Goal: Information Seeking & Learning: Obtain resource

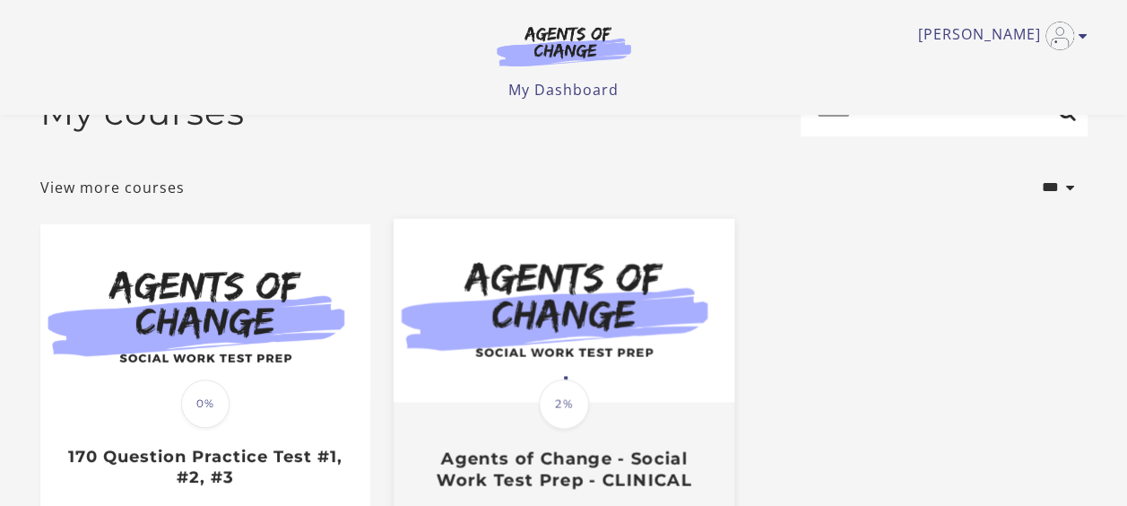
scroll to position [179, 0]
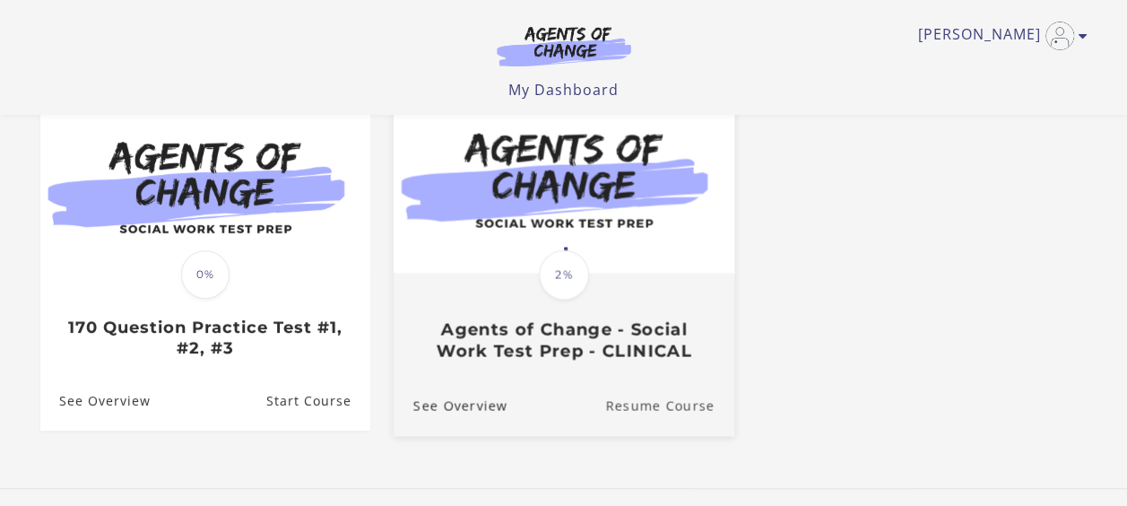
click at [638, 407] on link "Resume Course" at bounding box center [669, 406] width 129 height 60
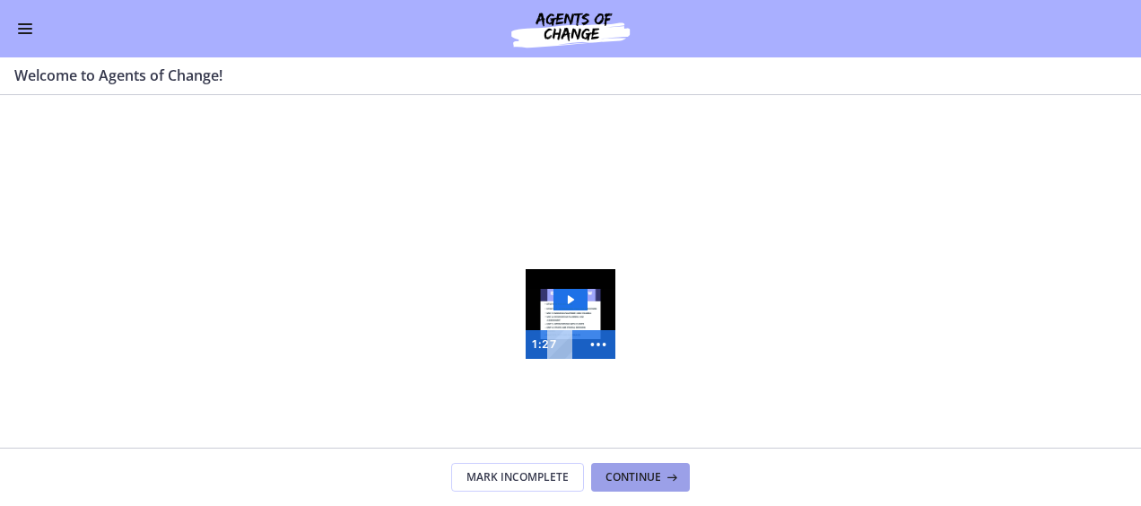
click at [638, 475] on span "Continue" at bounding box center [633, 477] width 56 height 14
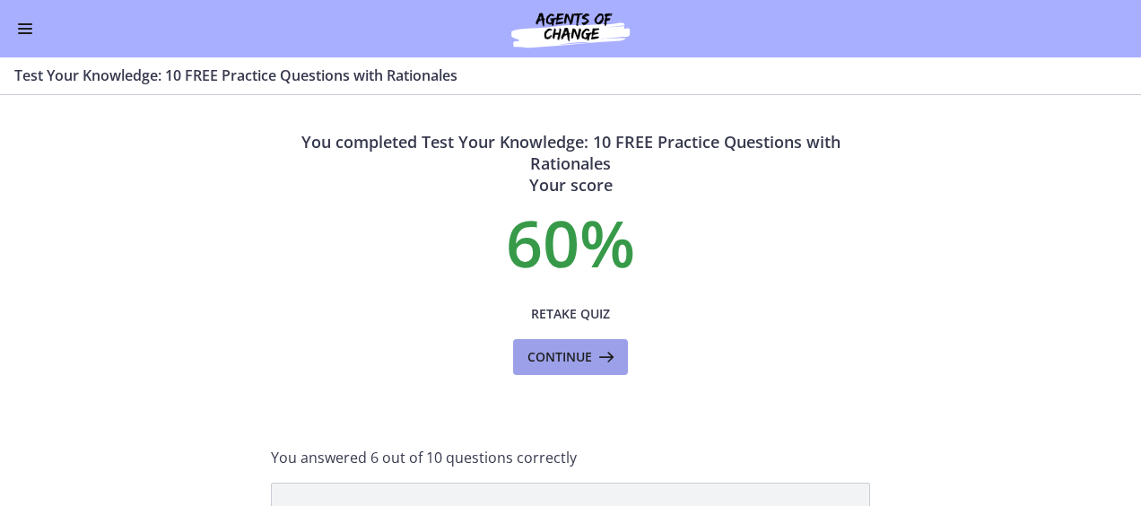
click at [545, 351] on span "Continue" at bounding box center [559, 357] width 65 height 22
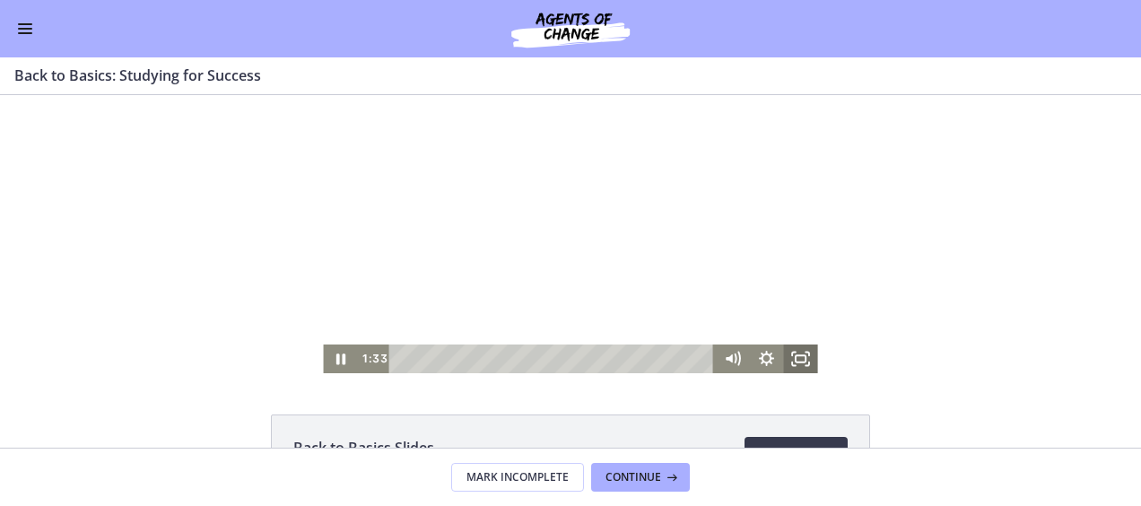
click at [802, 359] on icon "Fullscreen" at bounding box center [801, 358] width 34 height 29
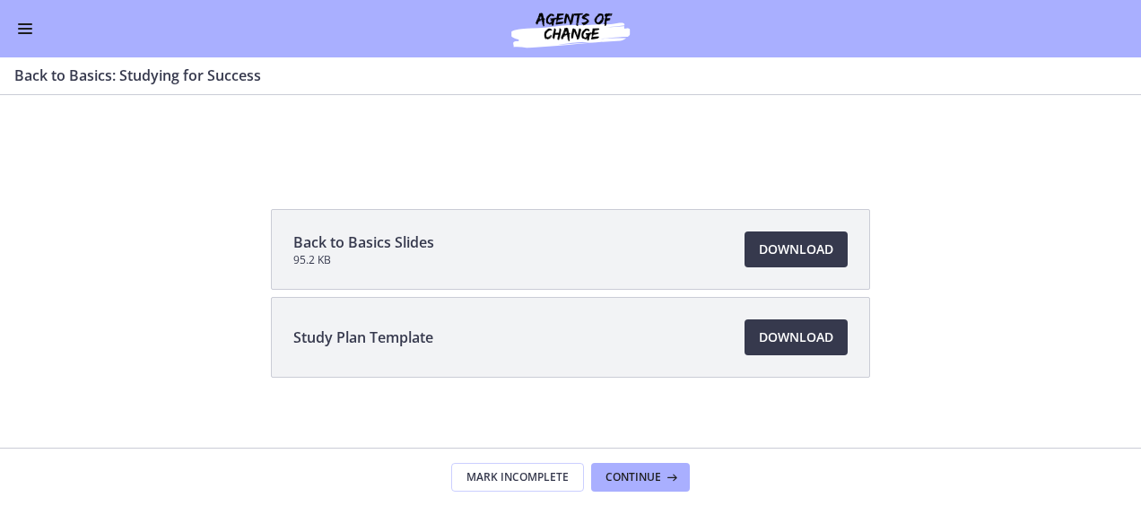
scroll to position [220, 0]
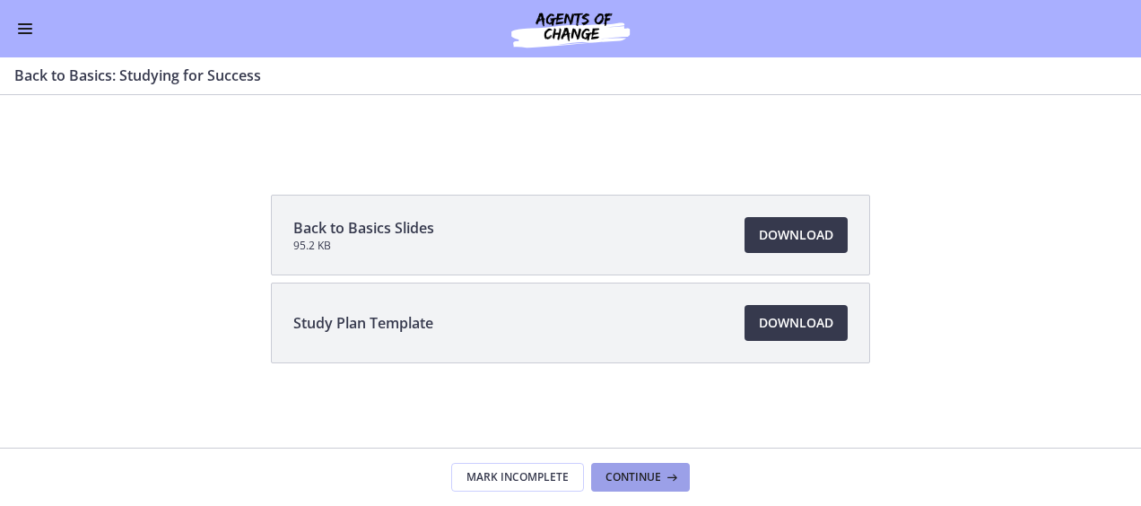
click at [622, 481] on span "Continue" at bounding box center [633, 477] width 56 height 14
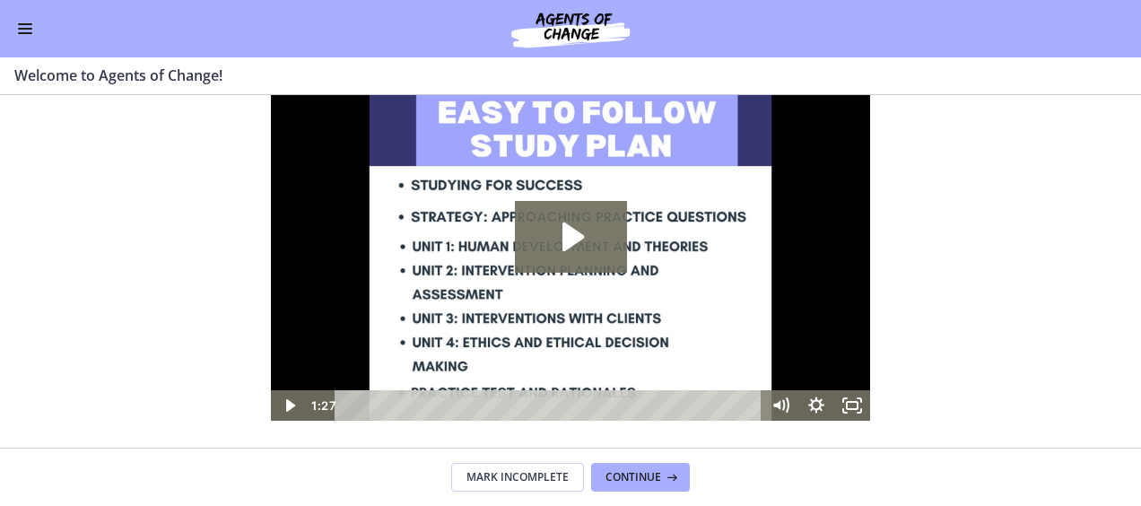
scroll to position [90, 0]
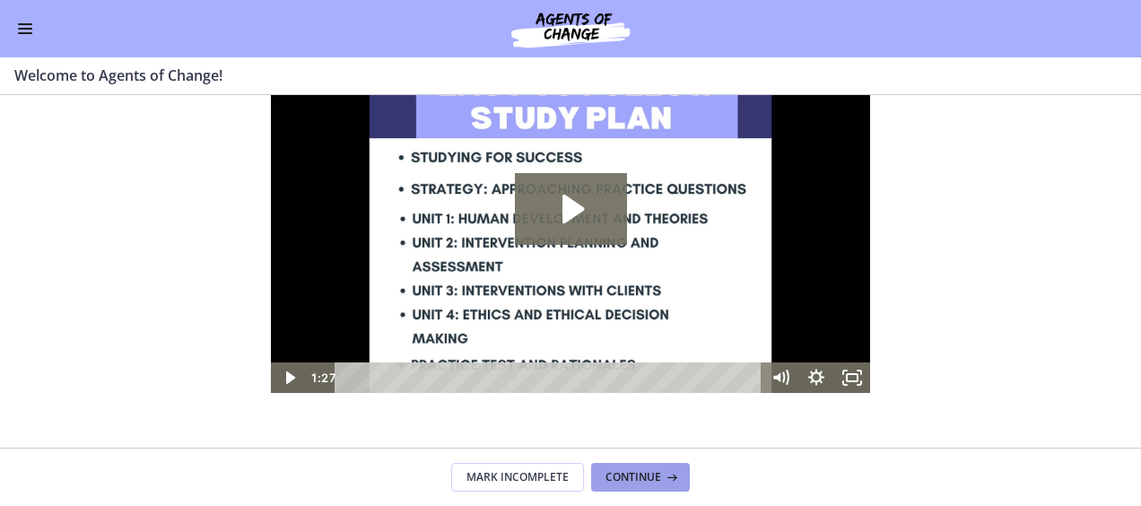
click at [661, 476] on icon at bounding box center [670, 477] width 18 height 14
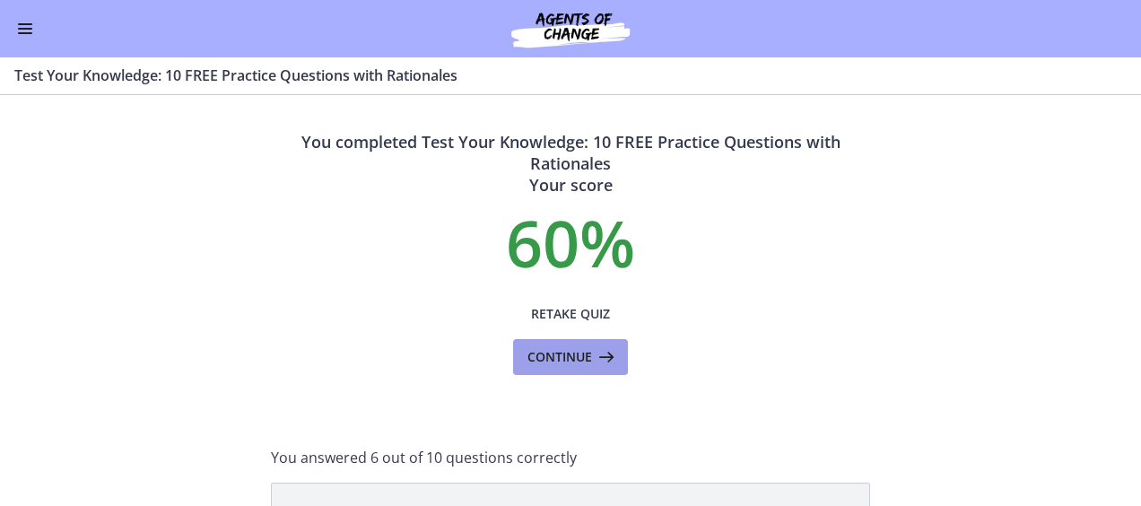
click at [542, 346] on span "Continue" at bounding box center [559, 357] width 65 height 22
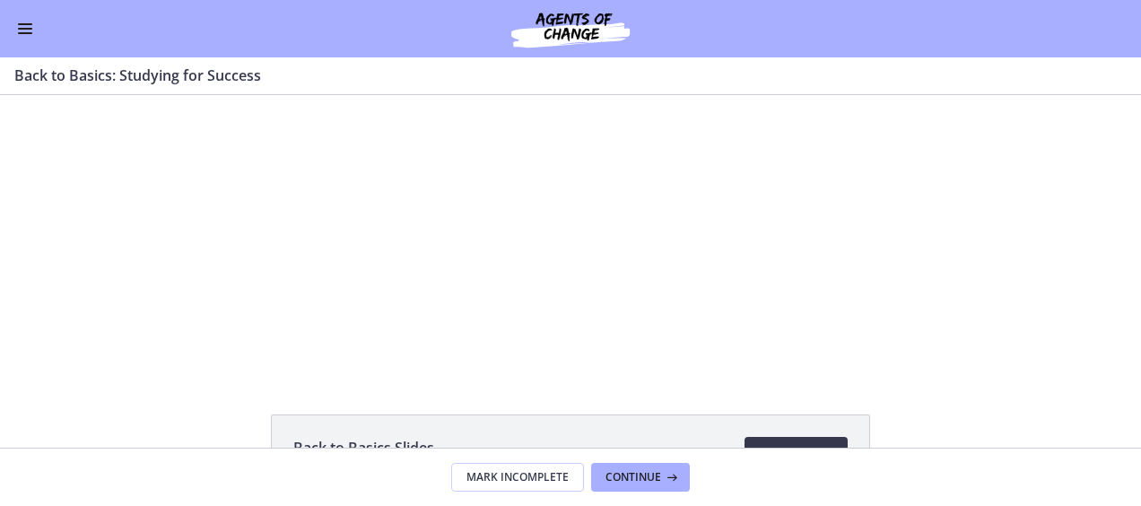
click at [90, 81] on h3 "Back to Basics: Studying for Success" at bounding box center [559, 76] width 1090 height 22
click at [34, 30] on button "Enable menu" at bounding box center [25, 29] width 22 height 22
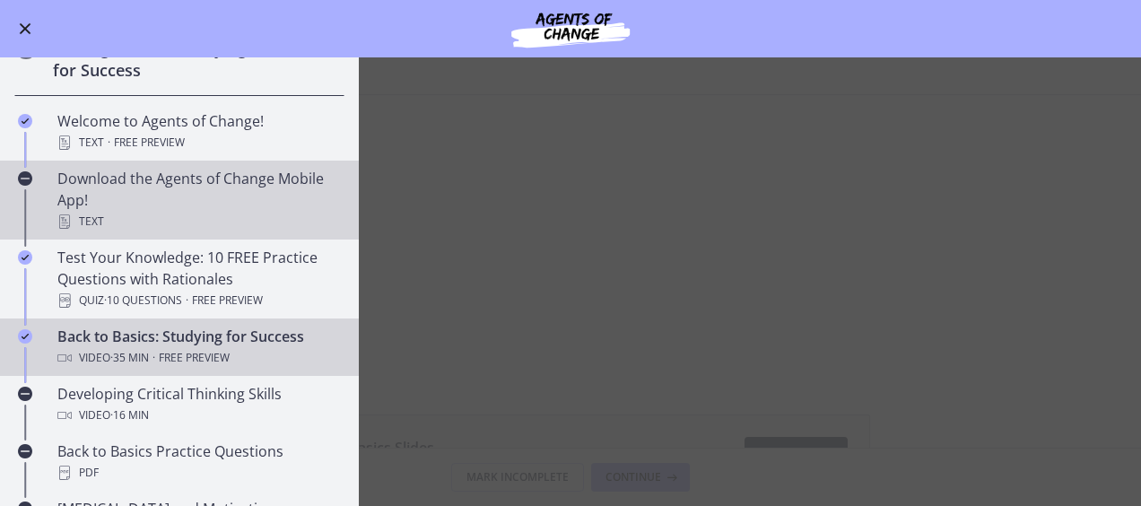
scroll to position [269, 0]
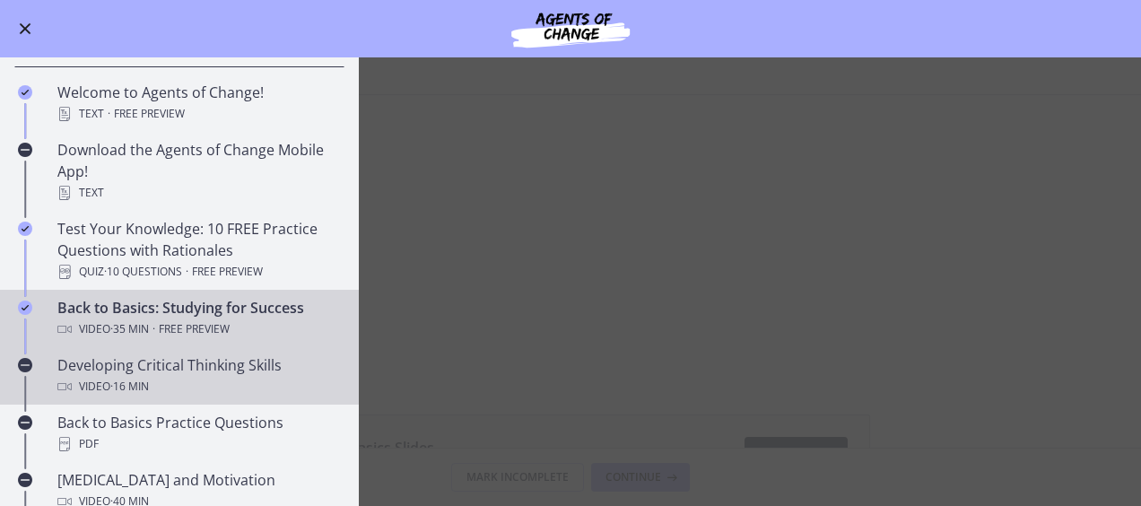
click at [217, 360] on div "Developing Critical Thinking Skills Video · 16 min" at bounding box center [197, 375] width 280 height 43
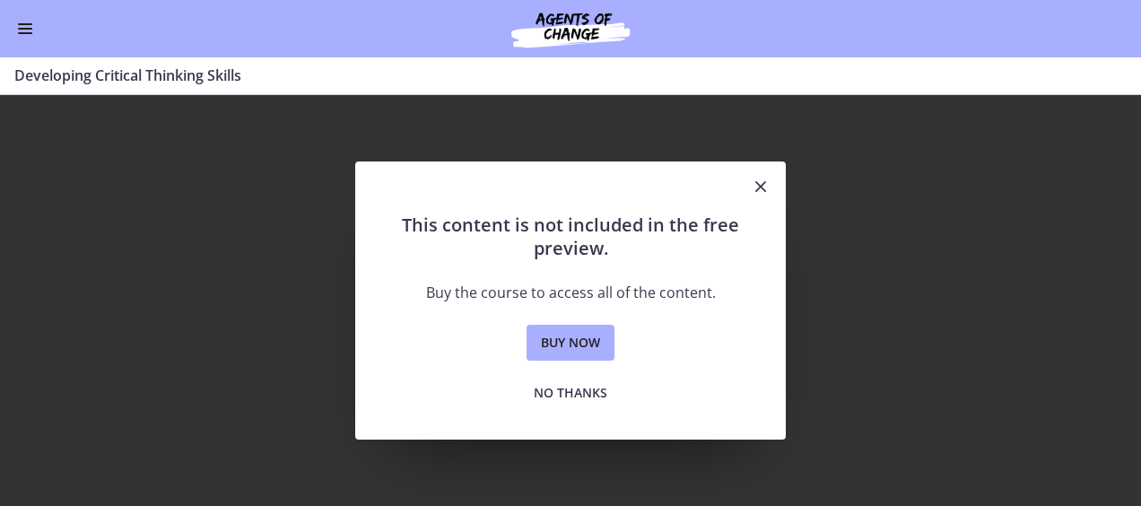
click at [764, 183] on icon "Close" at bounding box center [761, 187] width 22 height 22
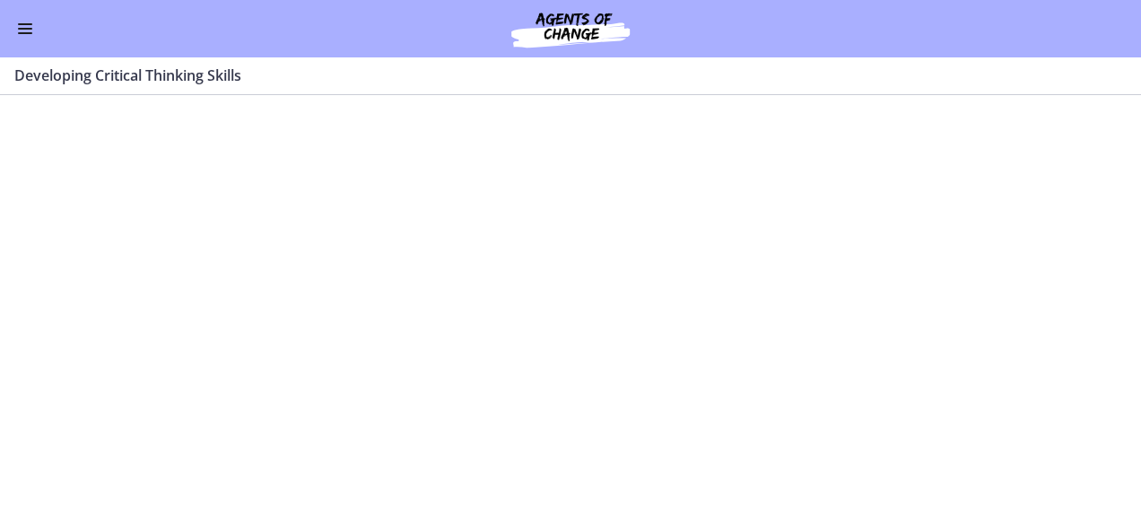
click at [22, 22] on button "Enable menu" at bounding box center [25, 29] width 22 height 22
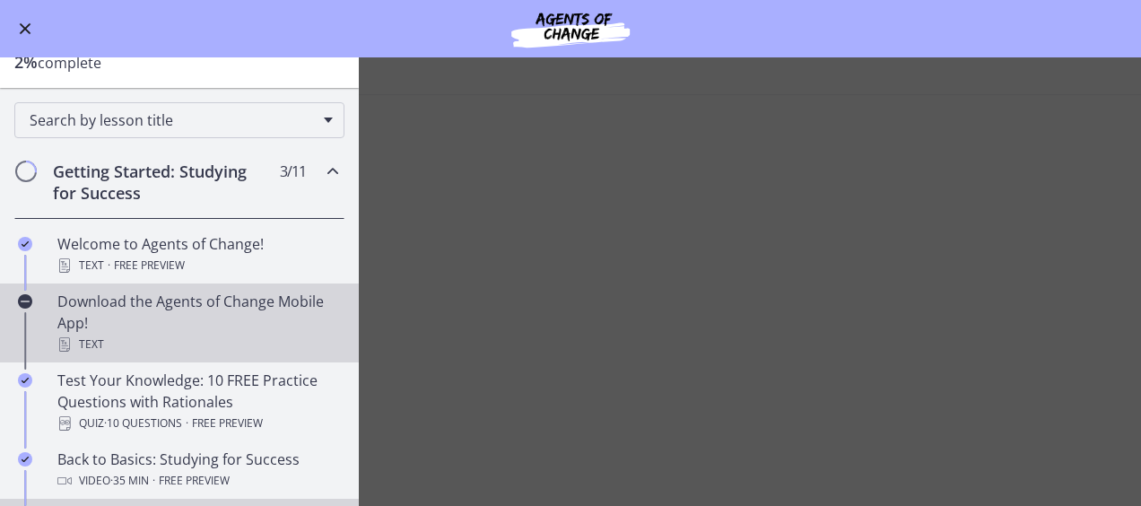
scroll to position [90, 0]
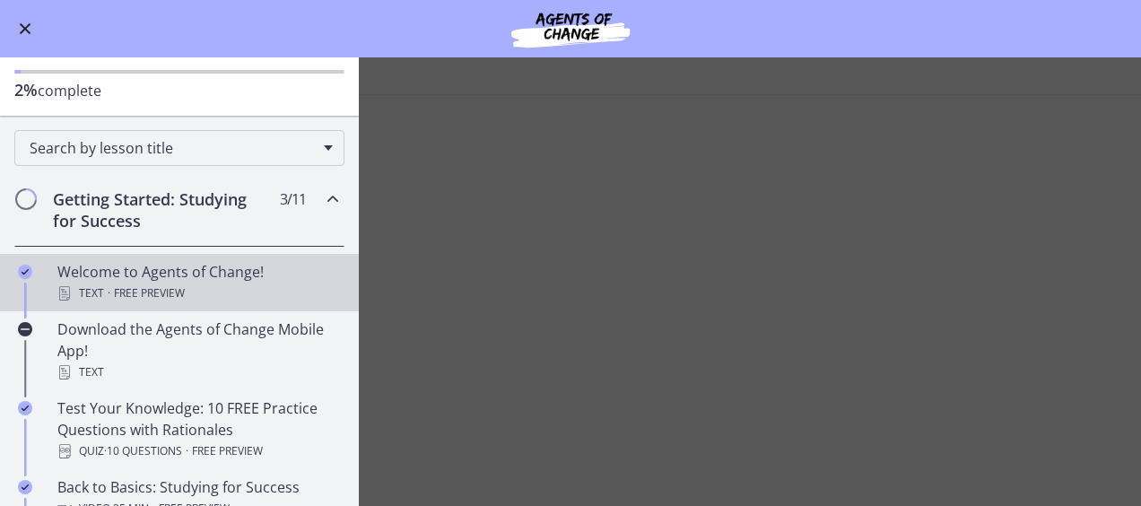
click at [157, 276] on div "Welcome to Agents of Change! Text · Free preview" at bounding box center [197, 282] width 280 height 43
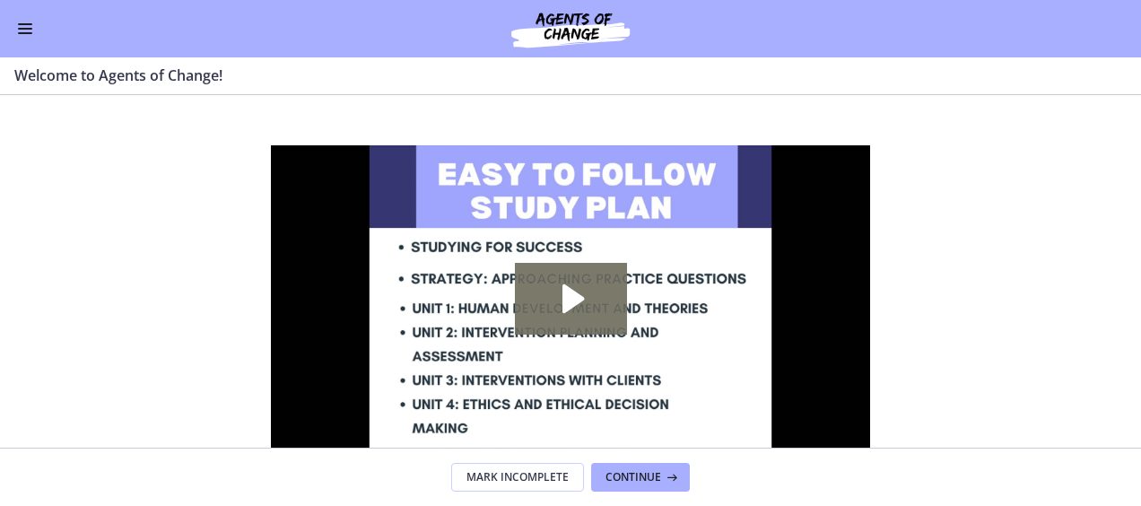
click at [24, 25] on button "Enable menu" at bounding box center [25, 29] width 22 height 22
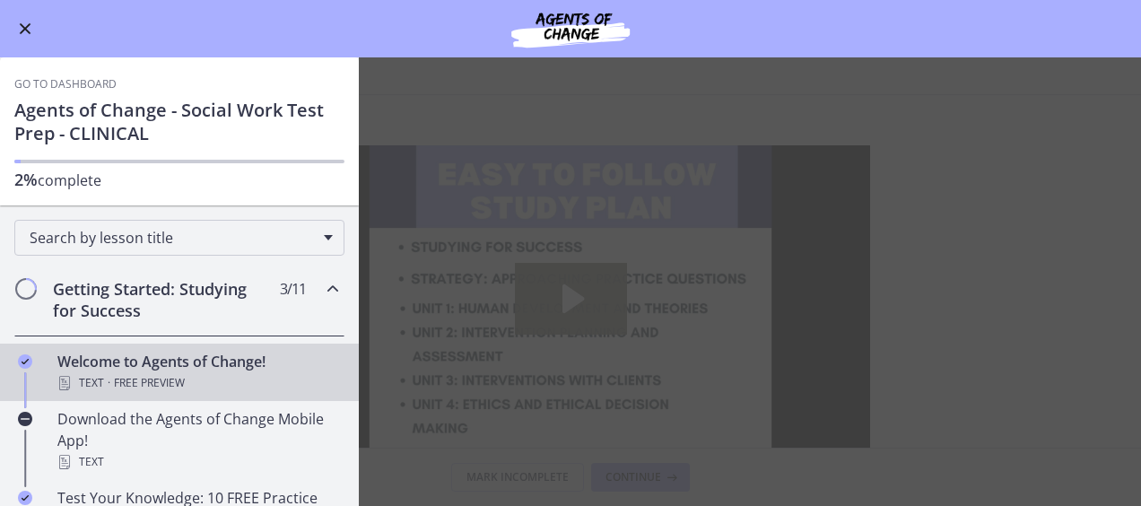
click at [27, 30] on span "Enable menu" at bounding box center [26, 29] width 12 height 12
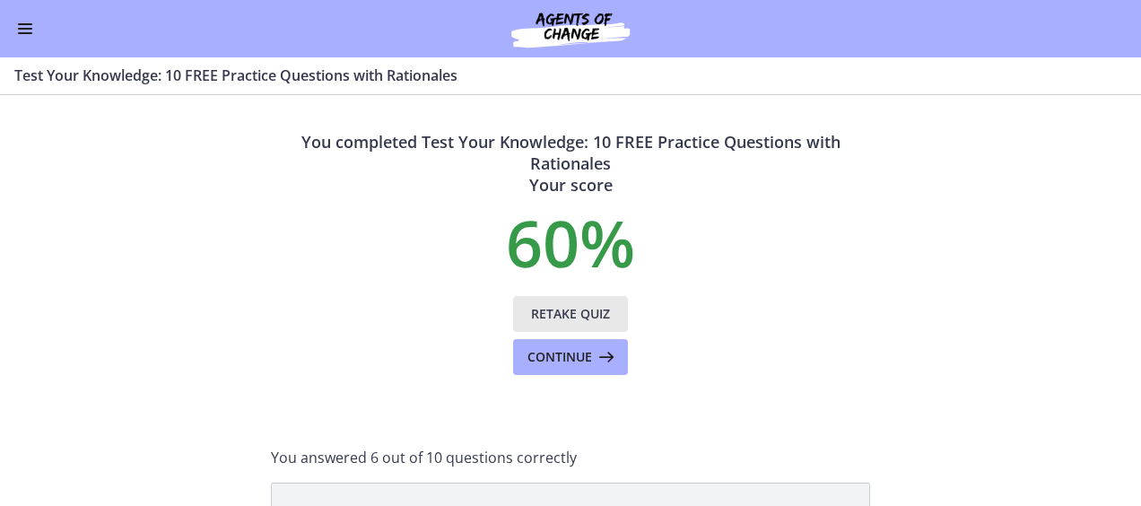
click at [570, 311] on span "Retake Quiz" at bounding box center [570, 314] width 79 height 22
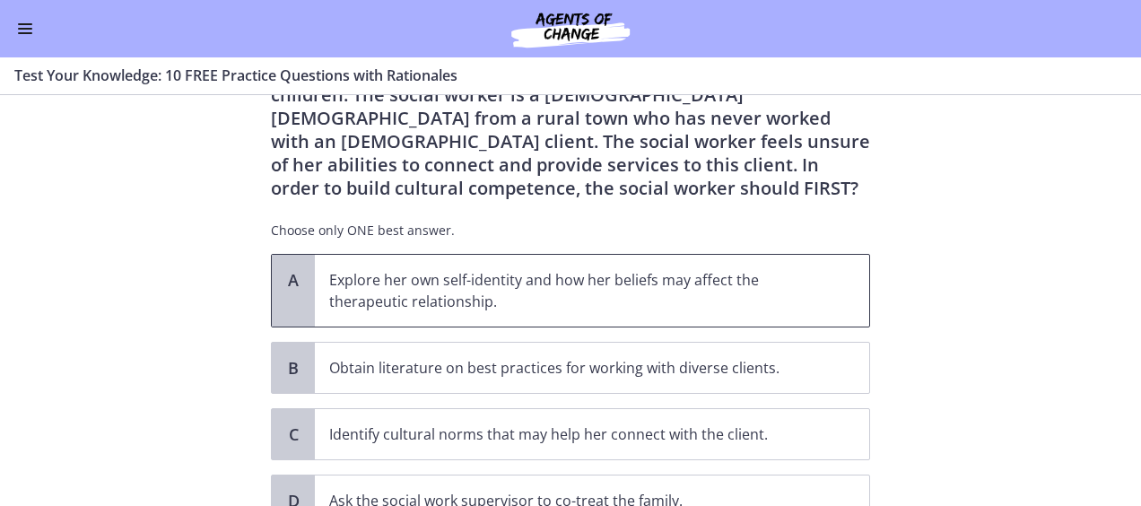
scroll to position [90, 0]
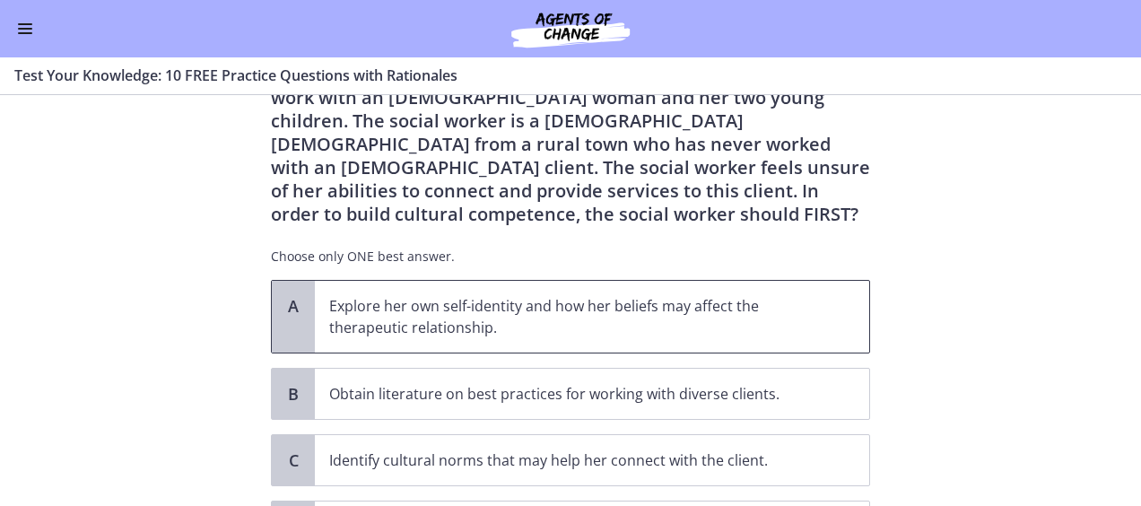
click at [378, 316] on p "Explore her own self-identity and how her beliefs may affect the therapeutic re…" at bounding box center [574, 316] width 490 height 43
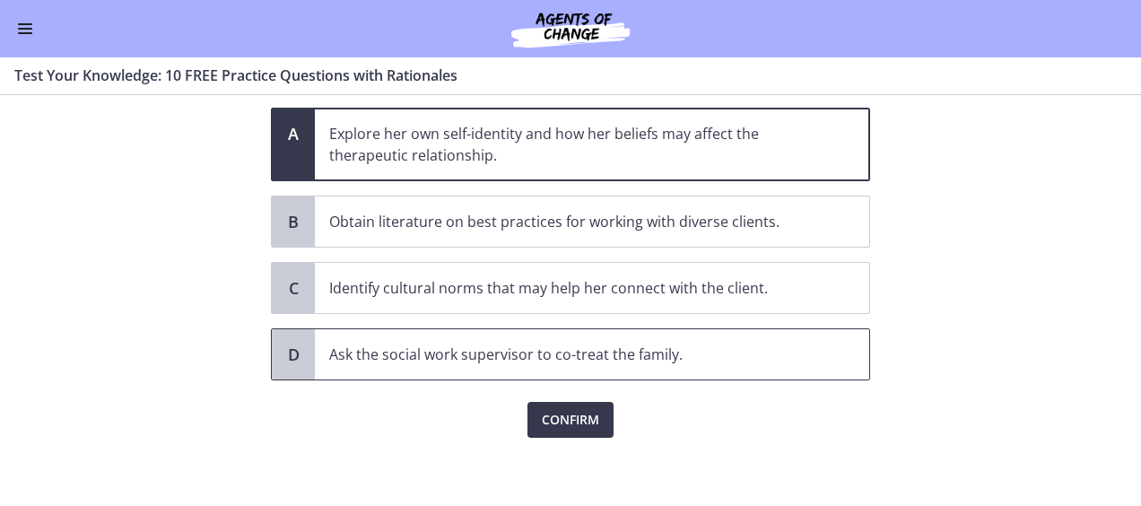
scroll to position [263, 0]
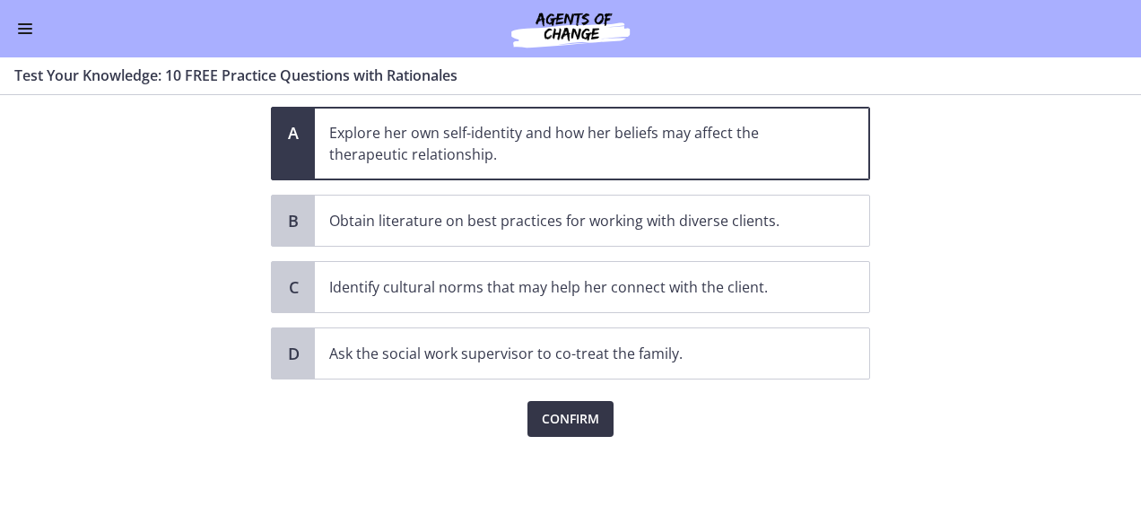
click at [559, 414] on span "Confirm" at bounding box center [570, 419] width 57 height 22
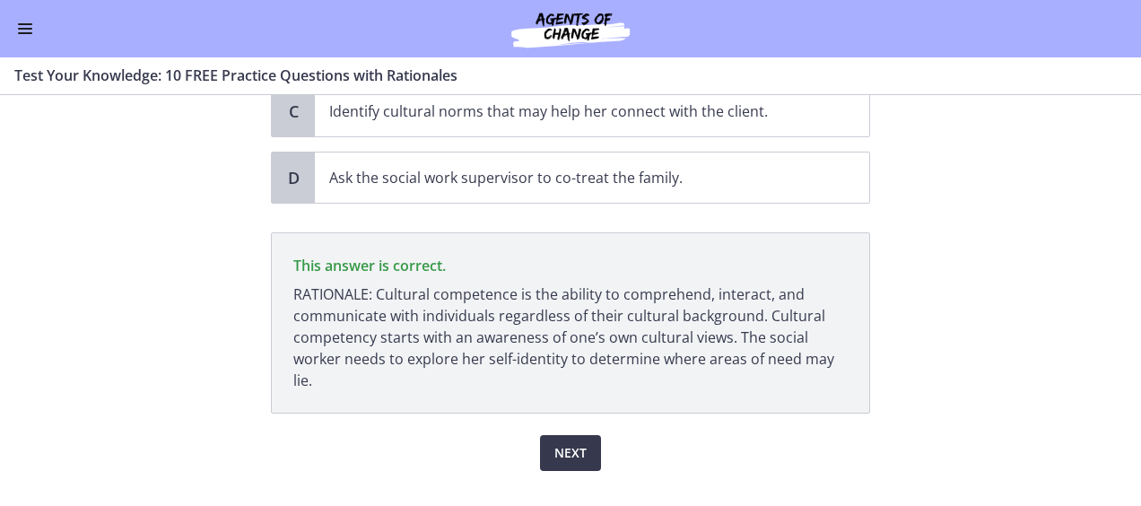
scroll to position [472, 0]
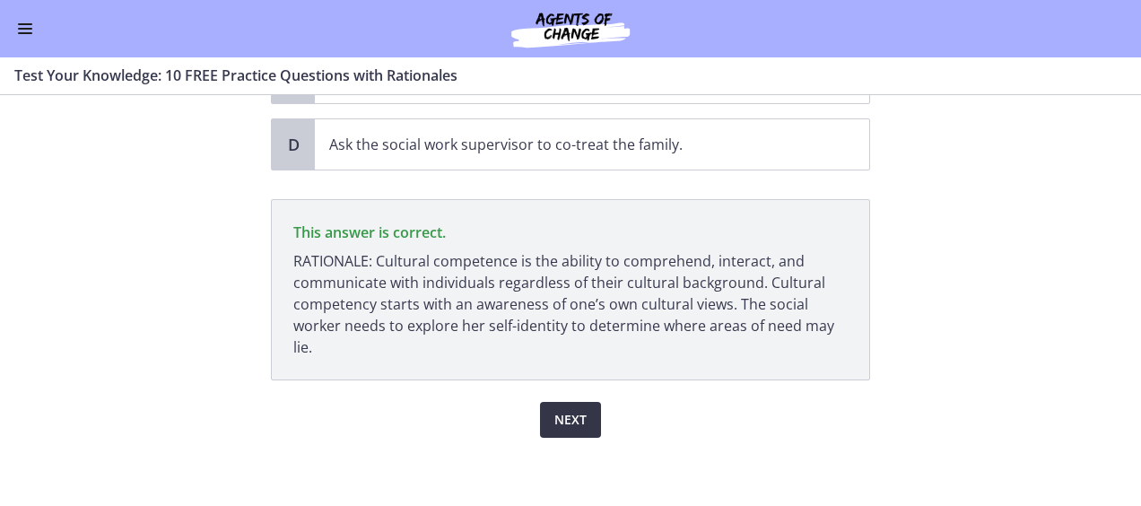
click at [580, 413] on button "Next" at bounding box center [570, 420] width 61 height 36
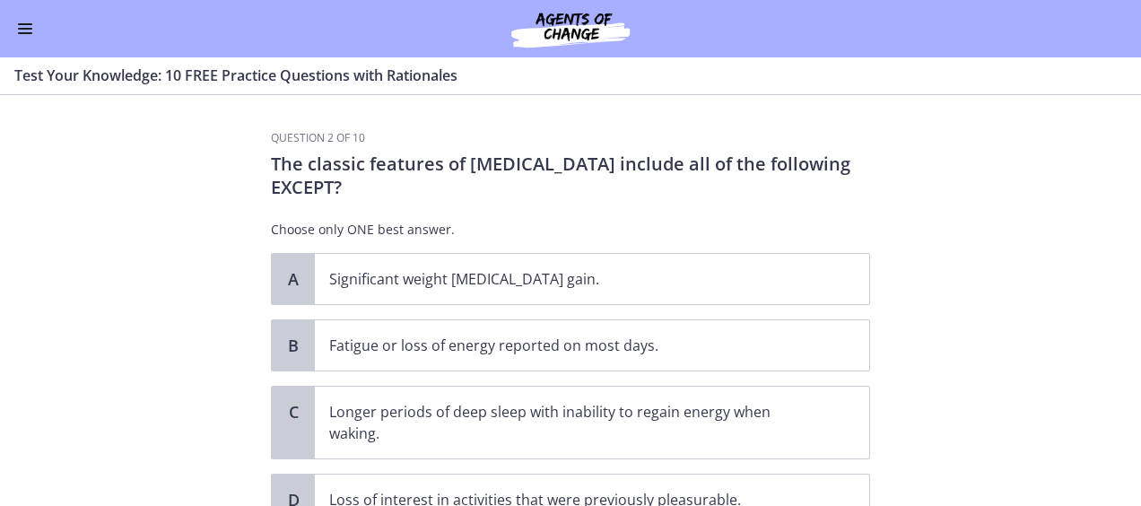
scroll to position [90, 0]
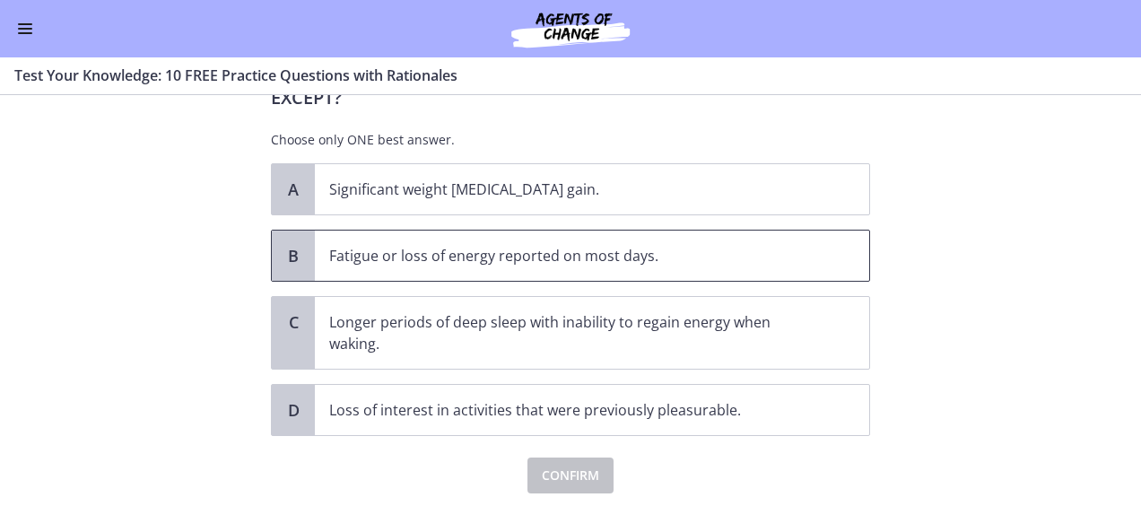
click at [710, 256] on p "Fatigue or loss of energy reported on most days." at bounding box center [574, 256] width 490 height 22
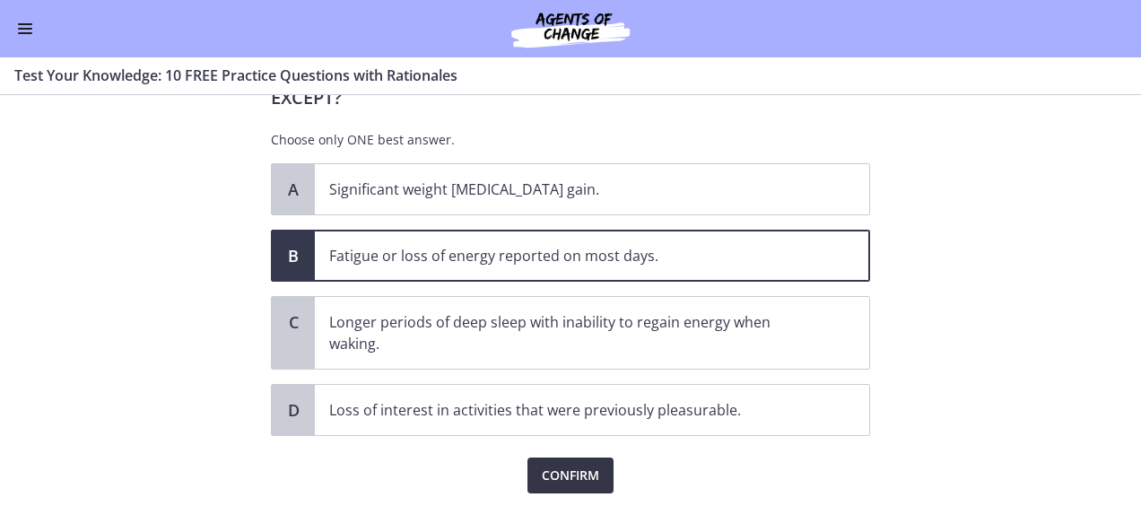
click at [568, 471] on span "Confirm" at bounding box center [570, 475] width 57 height 22
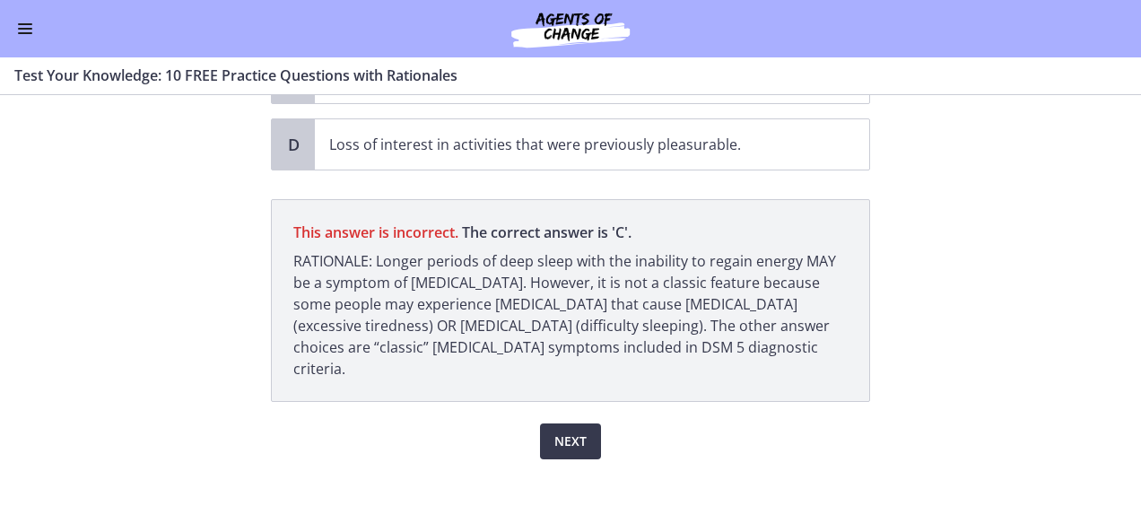
scroll to position [176, 0]
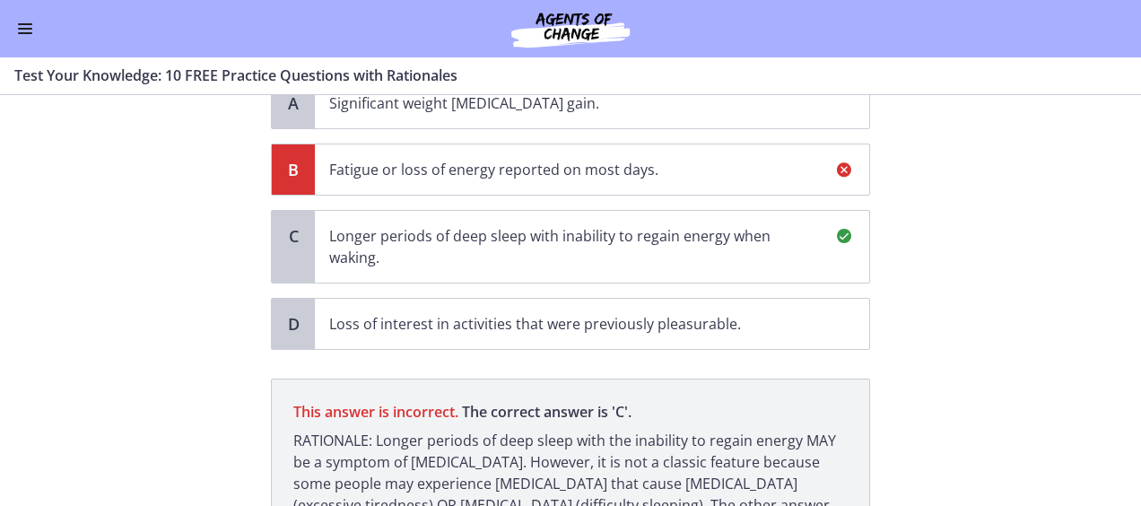
click at [486, 242] on p "Longer periods of deep sleep with inability to regain energy when waking." at bounding box center [574, 246] width 490 height 43
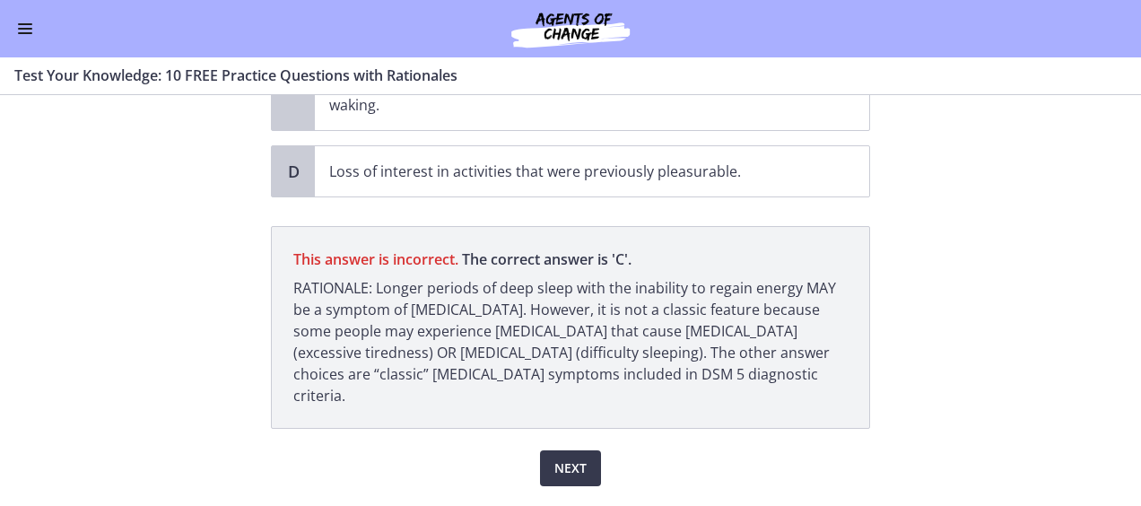
scroll to position [355, 0]
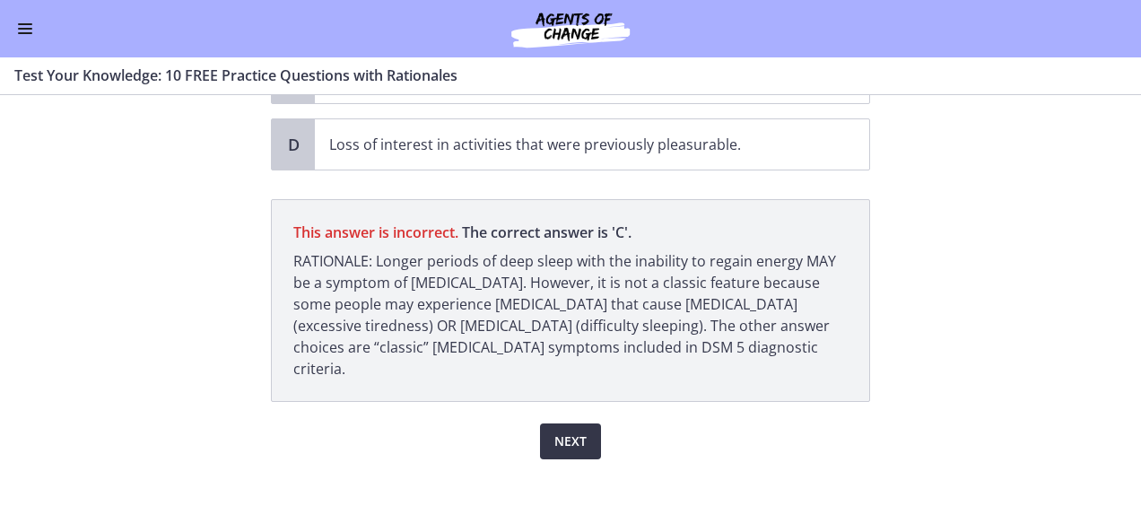
click at [560, 430] on span "Next" at bounding box center [570, 441] width 32 height 22
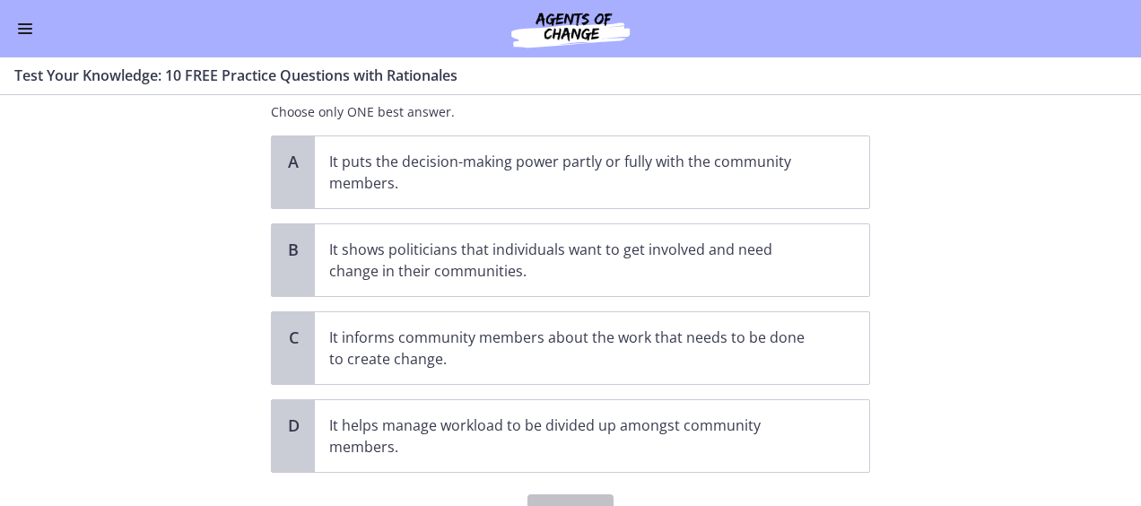
scroll to position [90, 0]
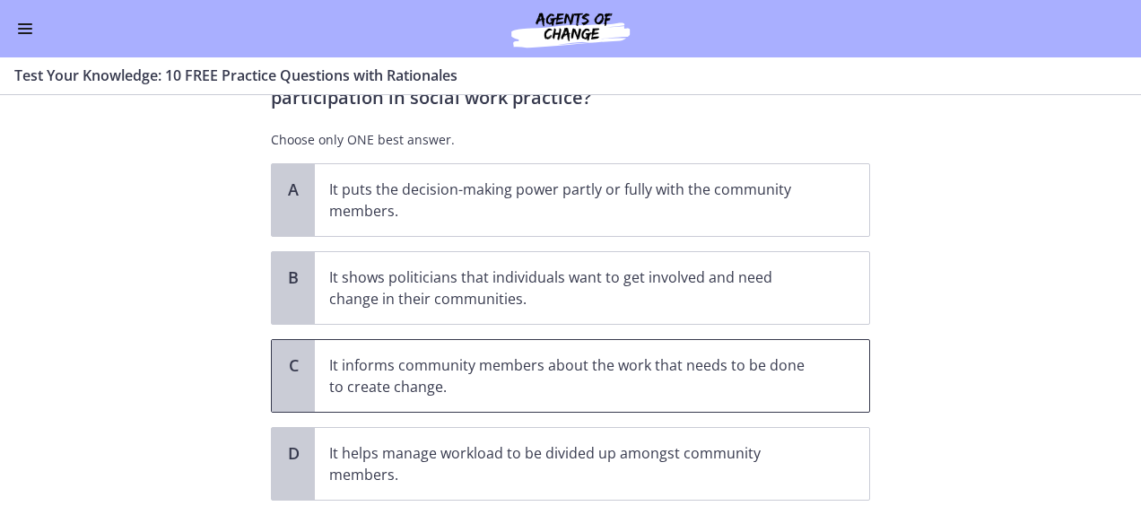
click at [588, 378] on p "It informs community members about the work that needs to be done to create cha…" at bounding box center [574, 375] width 490 height 43
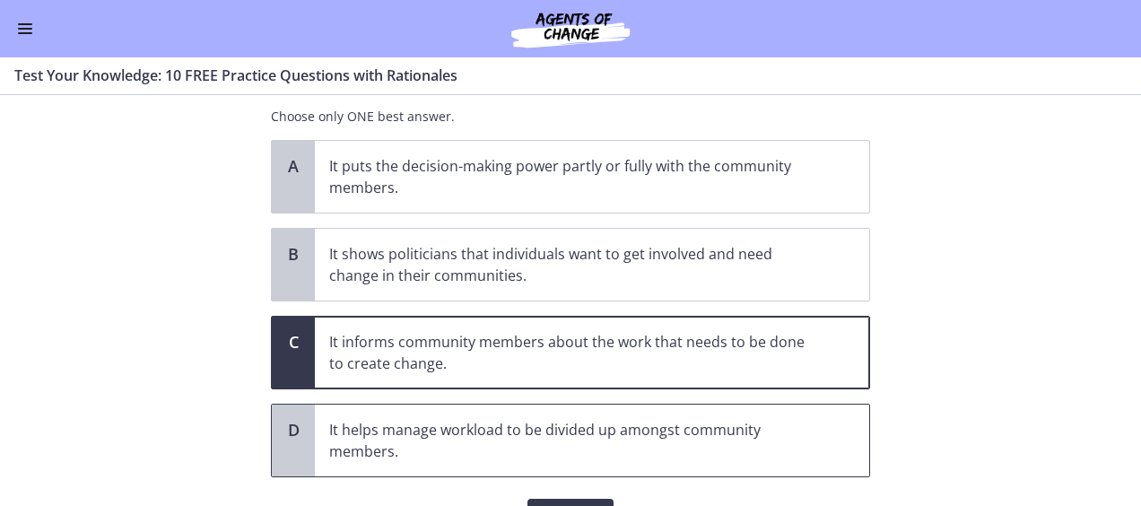
scroll to position [179, 0]
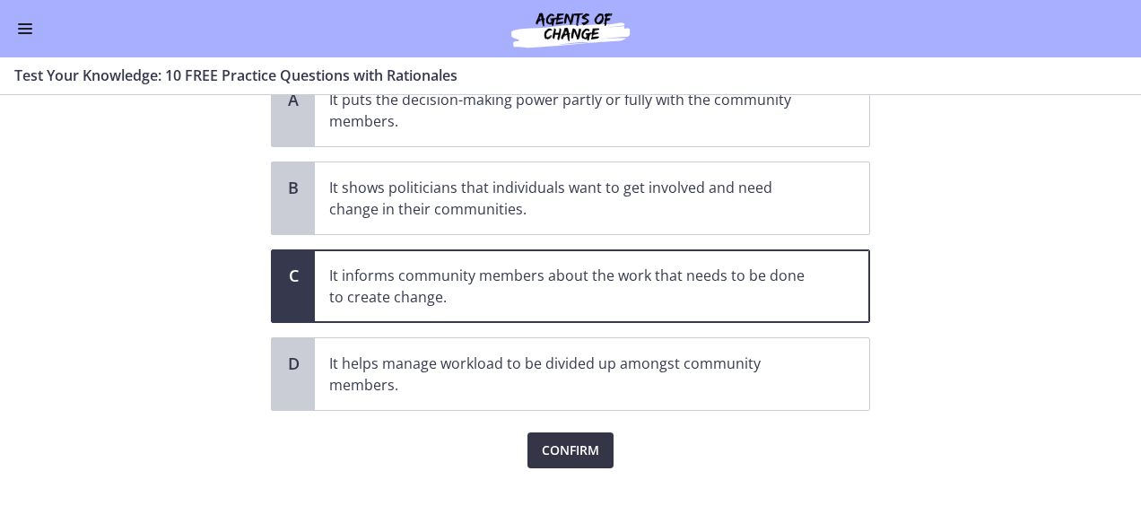
click at [590, 447] on span "Confirm" at bounding box center [570, 450] width 57 height 22
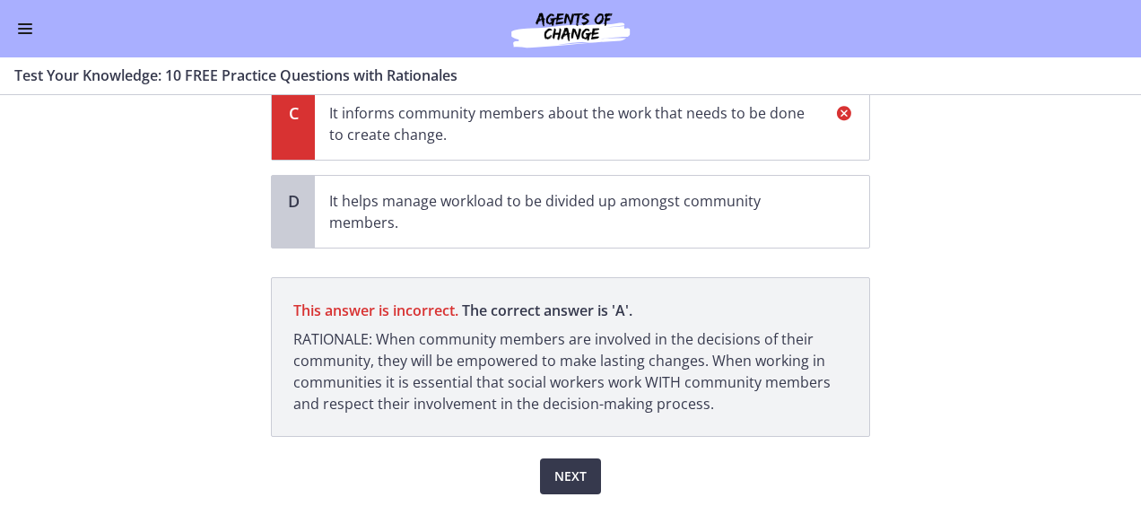
scroll to position [398, 0]
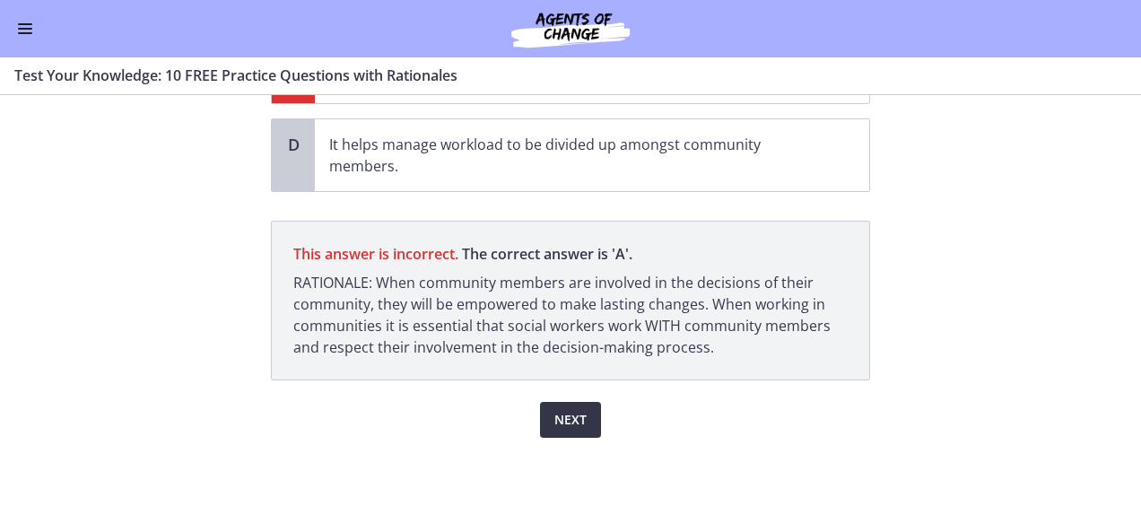
click at [583, 402] on button "Next" at bounding box center [570, 420] width 61 height 36
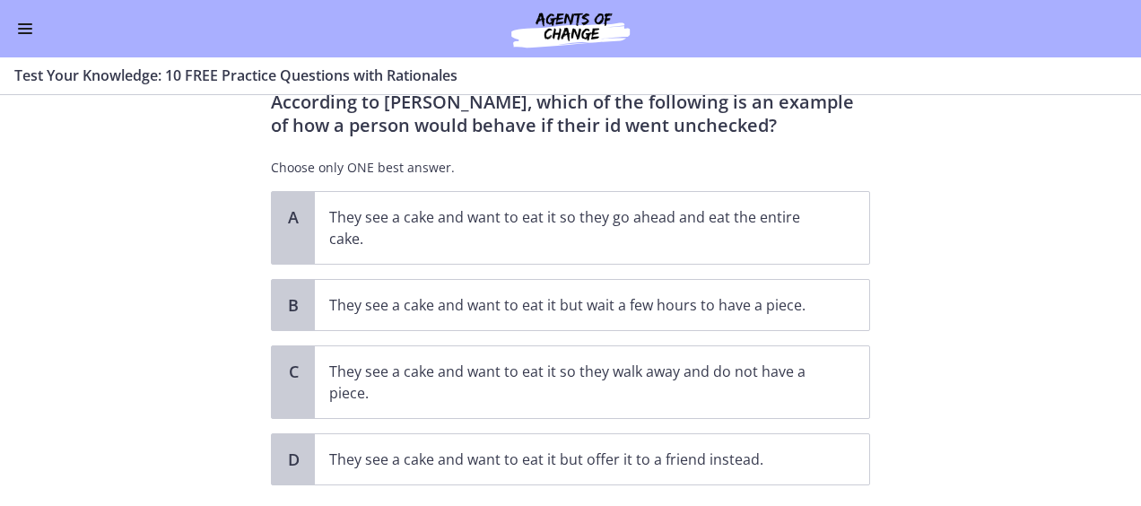
scroll to position [90, 0]
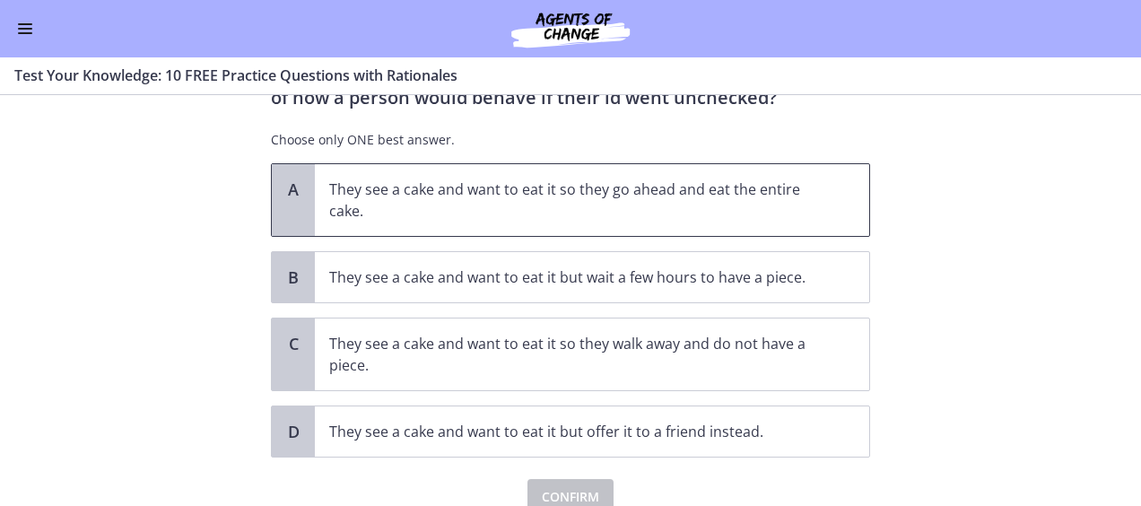
click at [581, 190] on p "They see a cake and want to eat it so they go ahead and eat the entire cake." at bounding box center [574, 199] width 490 height 43
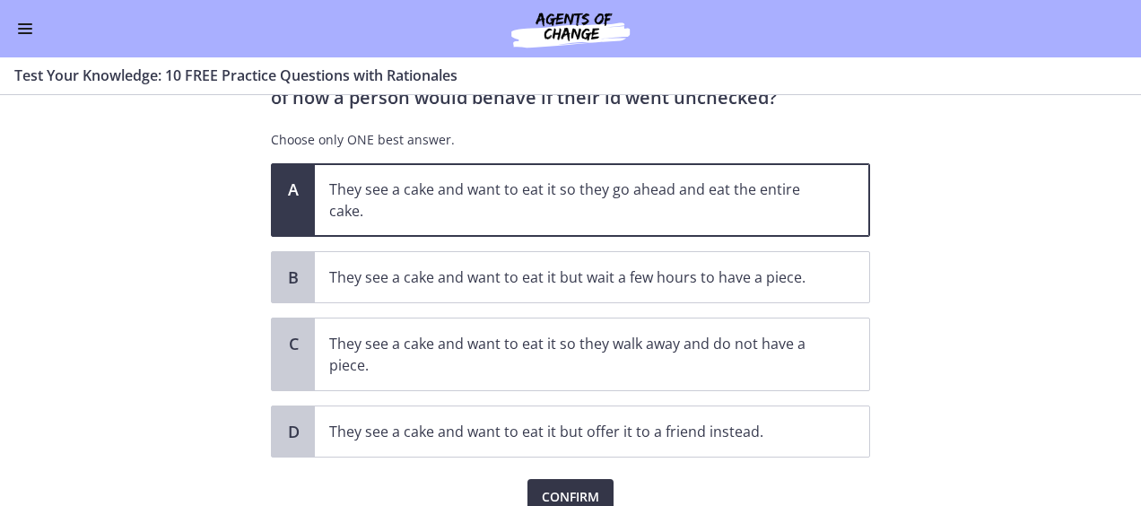
click at [550, 491] on span "Confirm" at bounding box center [570, 497] width 57 height 22
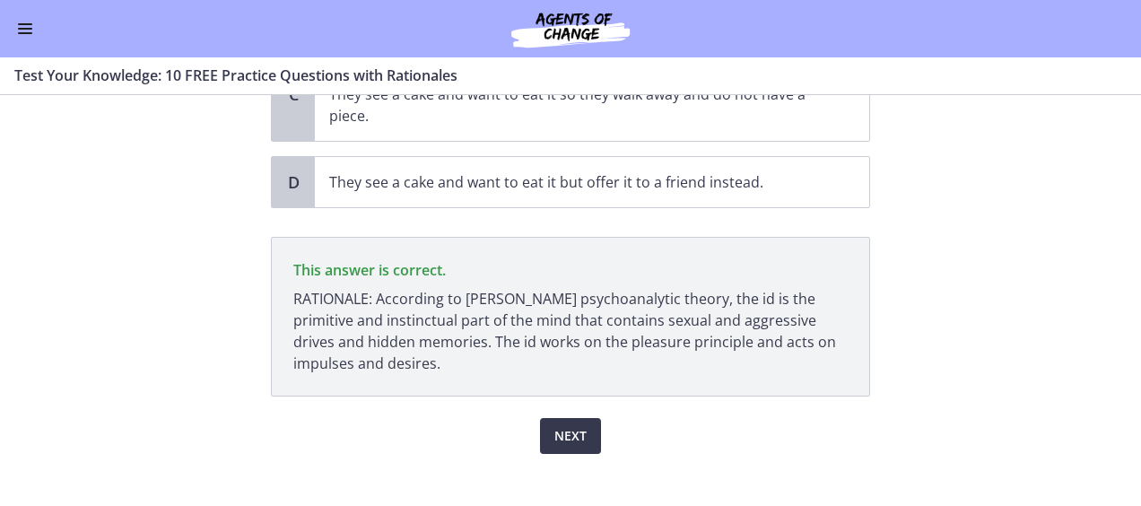
scroll to position [355, 0]
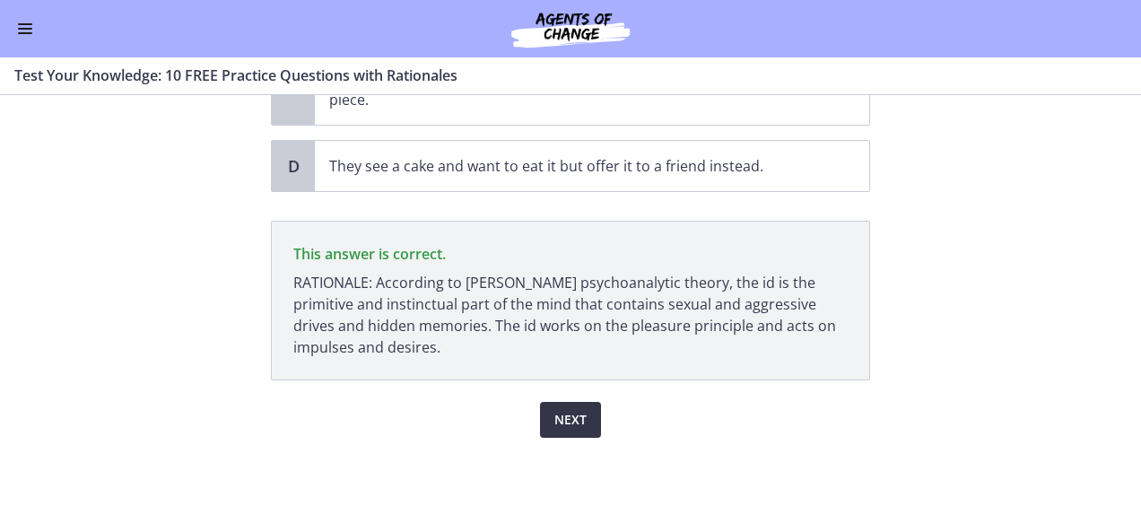
click at [558, 409] on span "Next" at bounding box center [570, 420] width 32 height 22
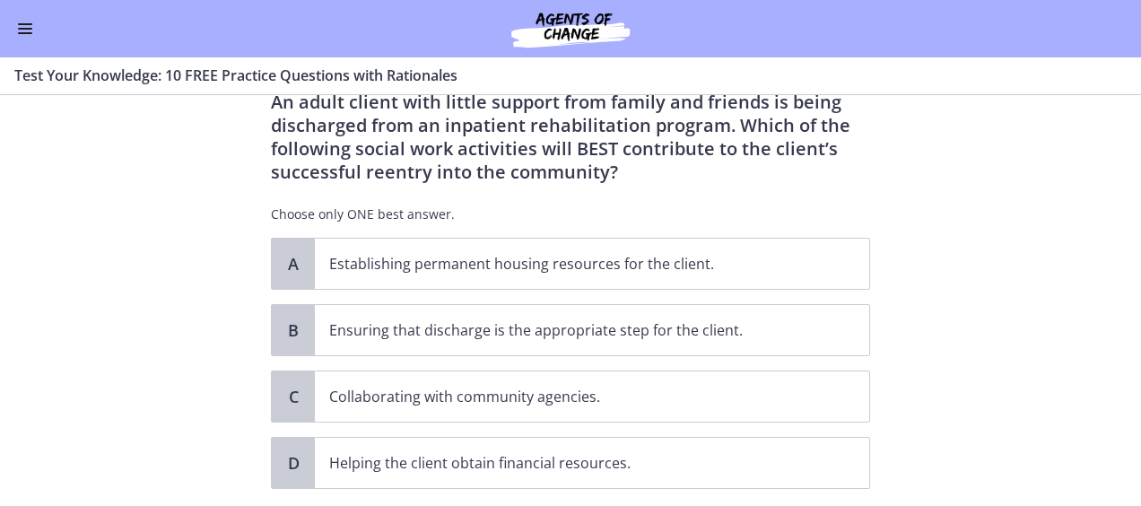
scroll to position [90, 0]
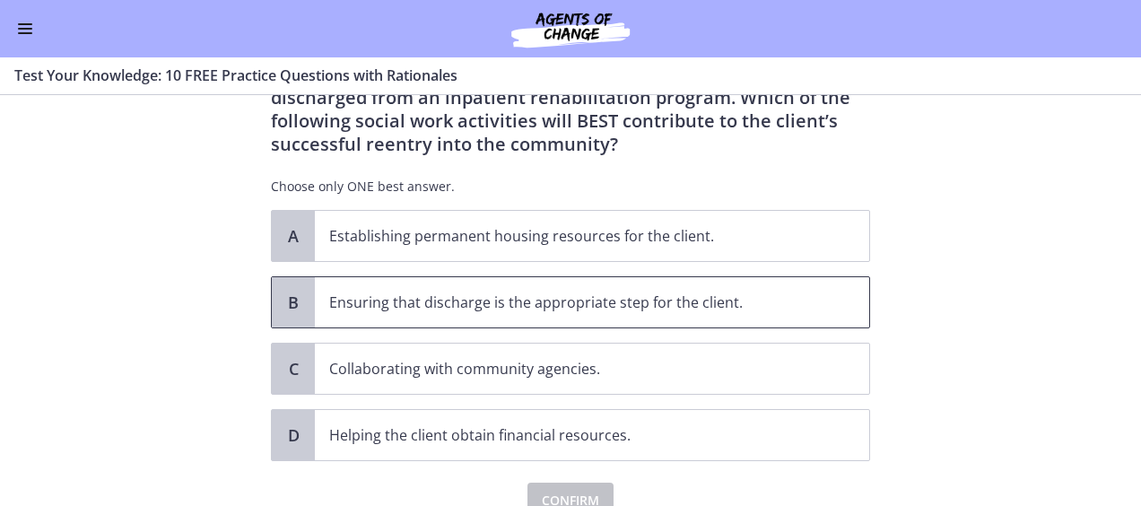
click at [707, 302] on p "Ensuring that discharge is the appropriate step for the client." at bounding box center [574, 302] width 490 height 22
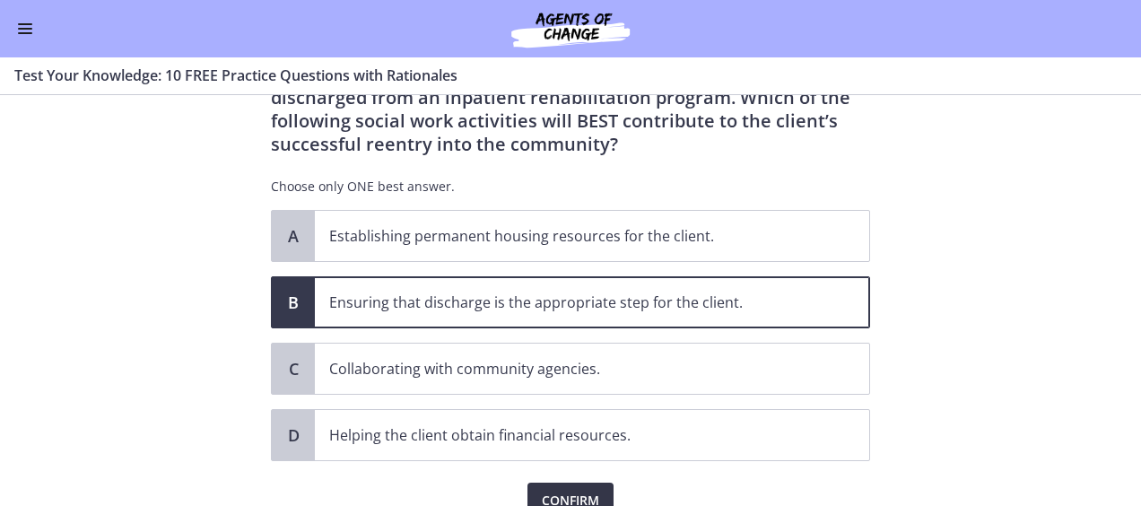
click at [560, 490] on span "Confirm" at bounding box center [570, 501] width 57 height 22
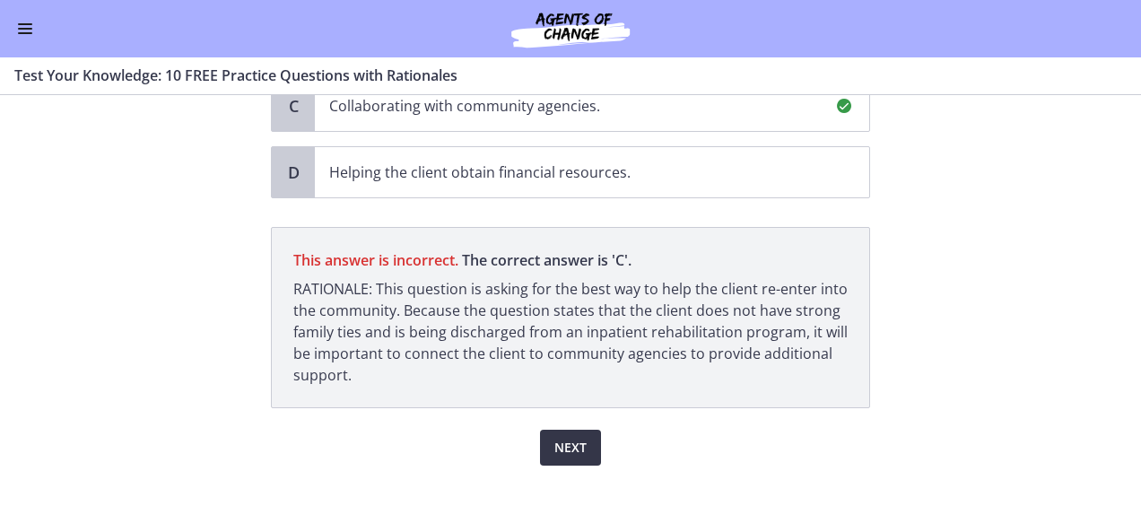
scroll to position [380, 0]
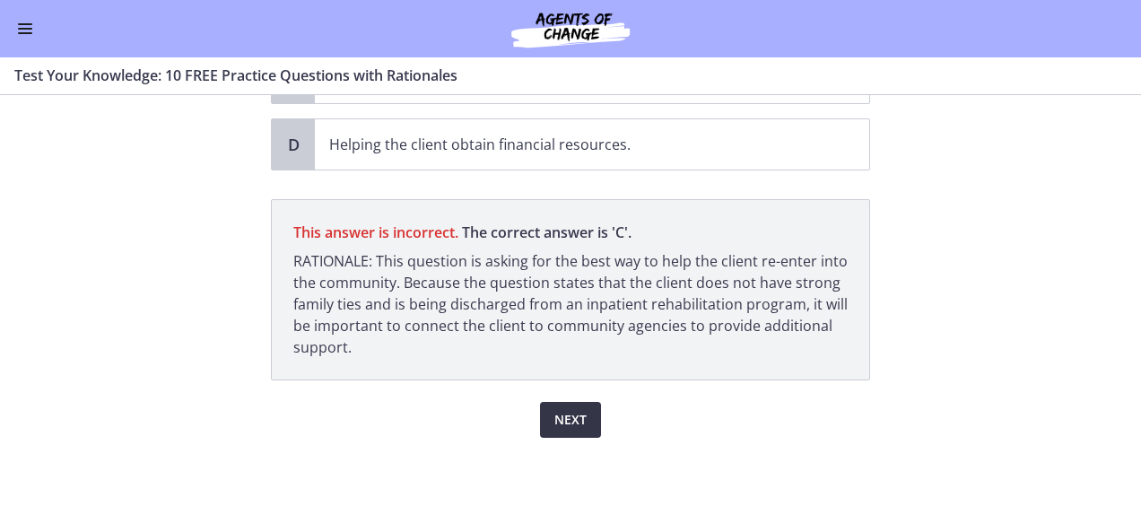
click at [554, 409] on span "Next" at bounding box center [570, 420] width 32 height 22
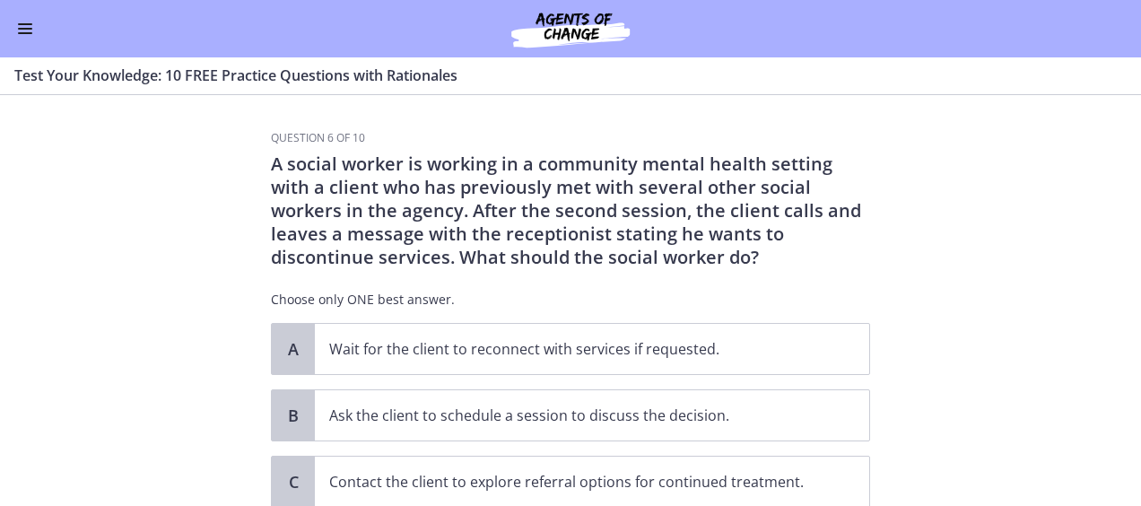
scroll to position [90, 0]
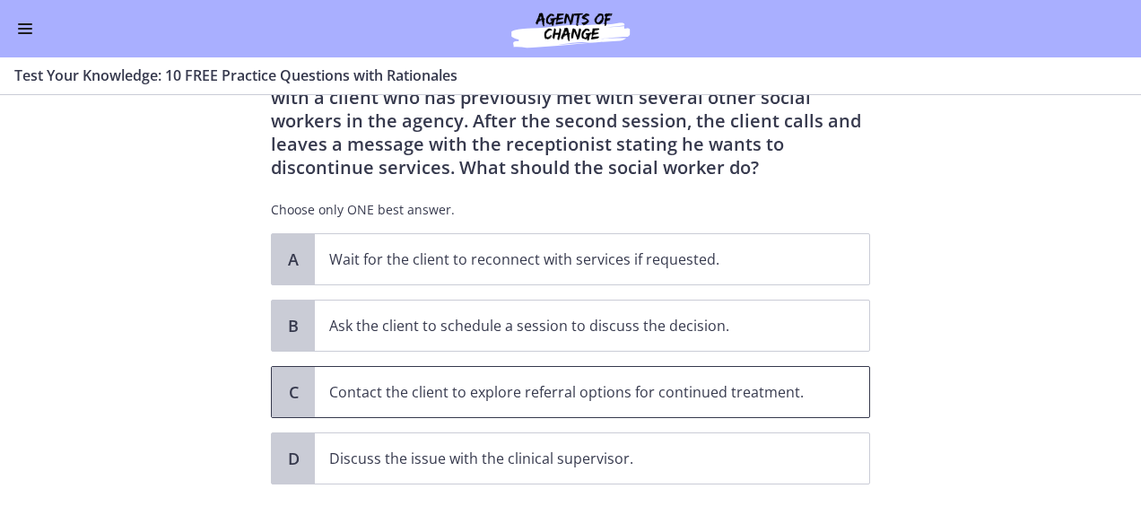
click at [716, 387] on p "Contact the client to explore referral options for continued treatment." at bounding box center [574, 392] width 490 height 22
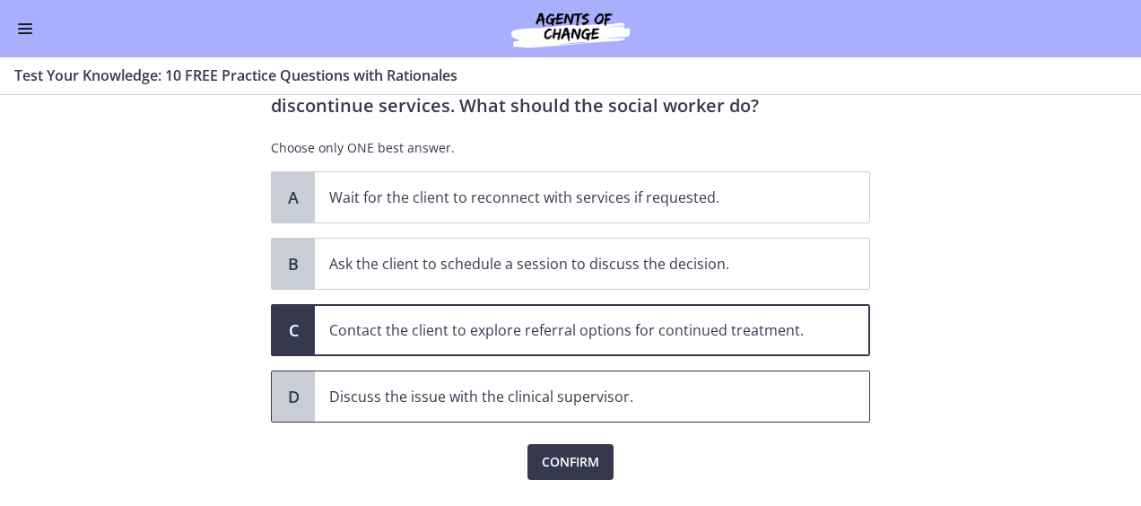
scroll to position [179, 0]
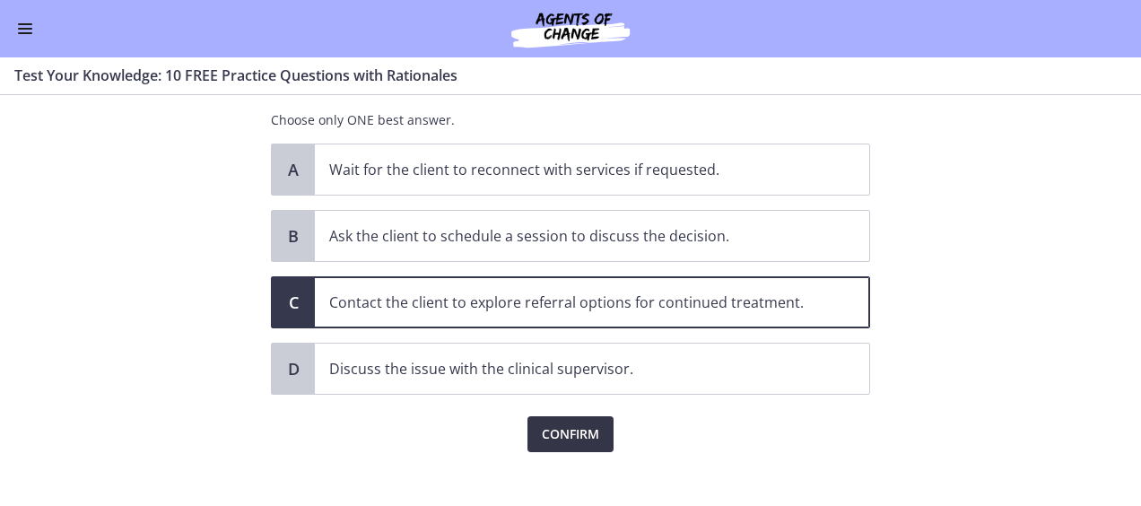
click at [570, 425] on span "Confirm" at bounding box center [570, 434] width 57 height 22
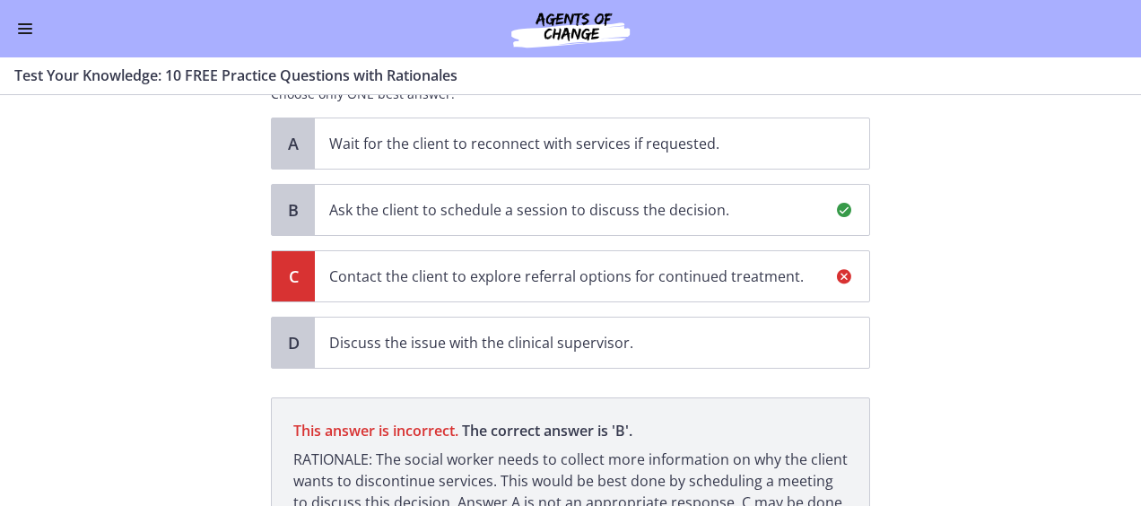
scroll to position [314, 0]
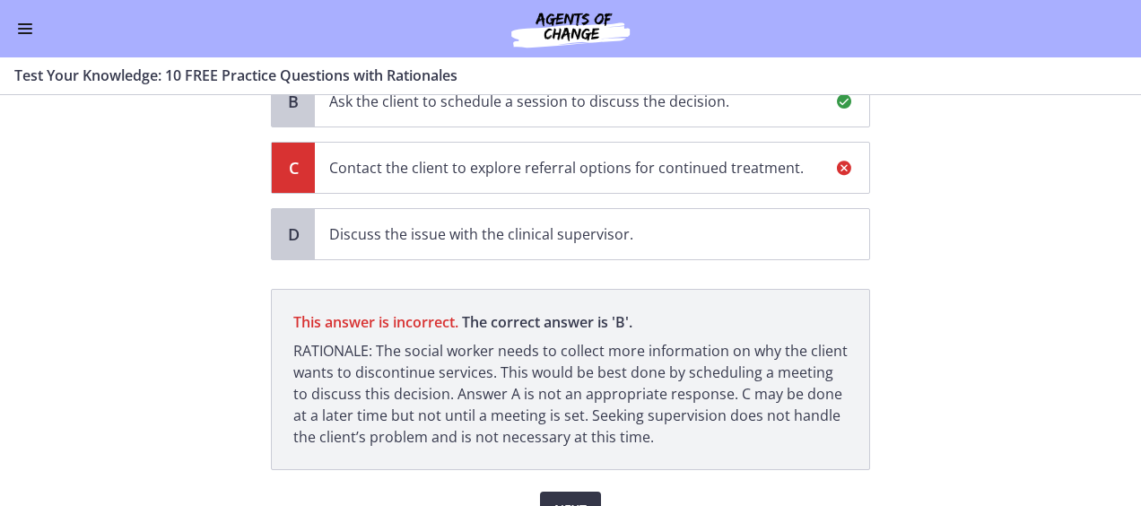
click at [560, 499] on span "Next" at bounding box center [570, 510] width 32 height 22
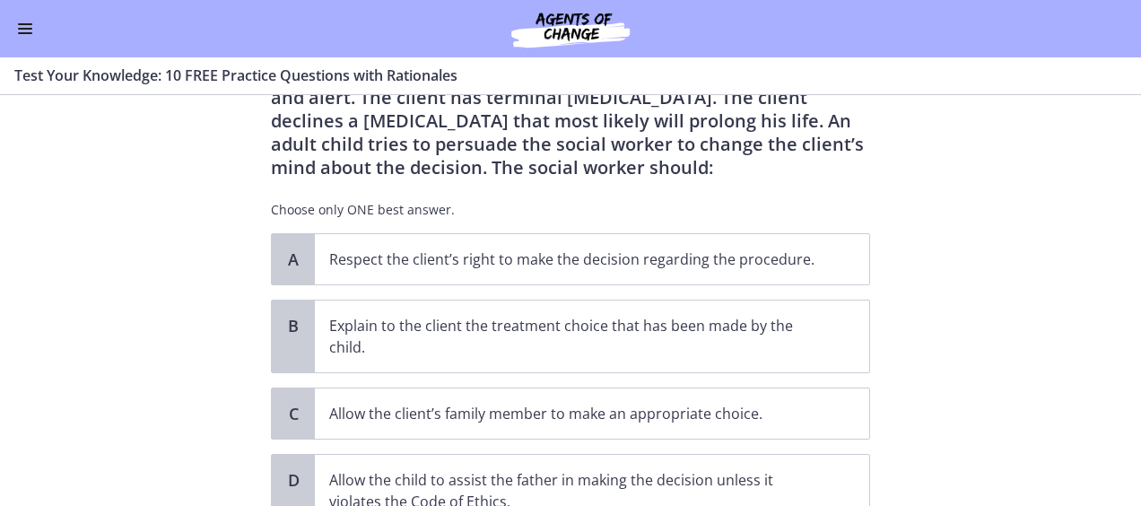
scroll to position [179, 0]
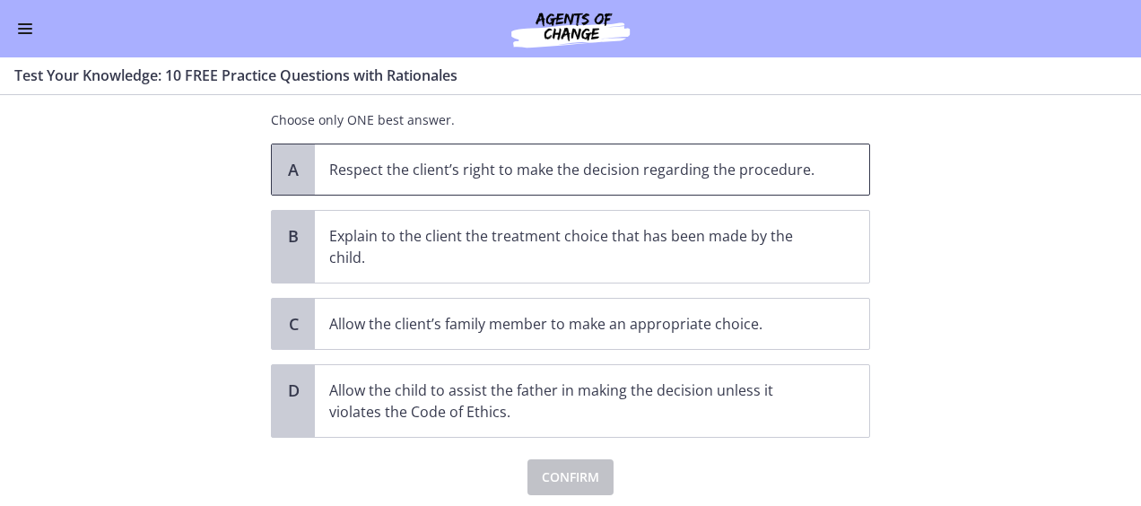
click at [816, 176] on span "Respect the client’s right to make the decision regarding the procedure." at bounding box center [592, 169] width 554 height 50
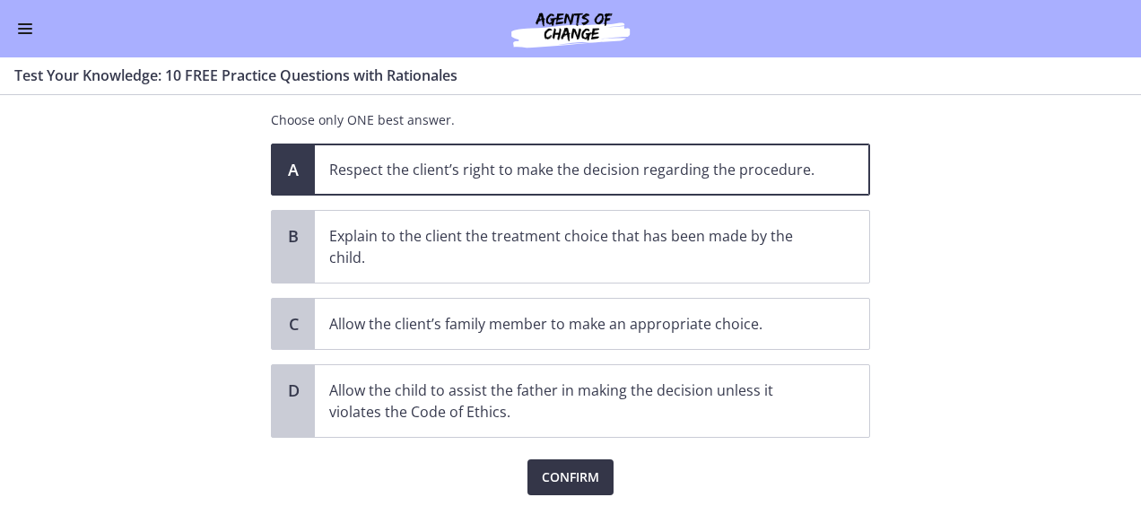
click at [565, 472] on span "Confirm" at bounding box center [570, 477] width 57 height 22
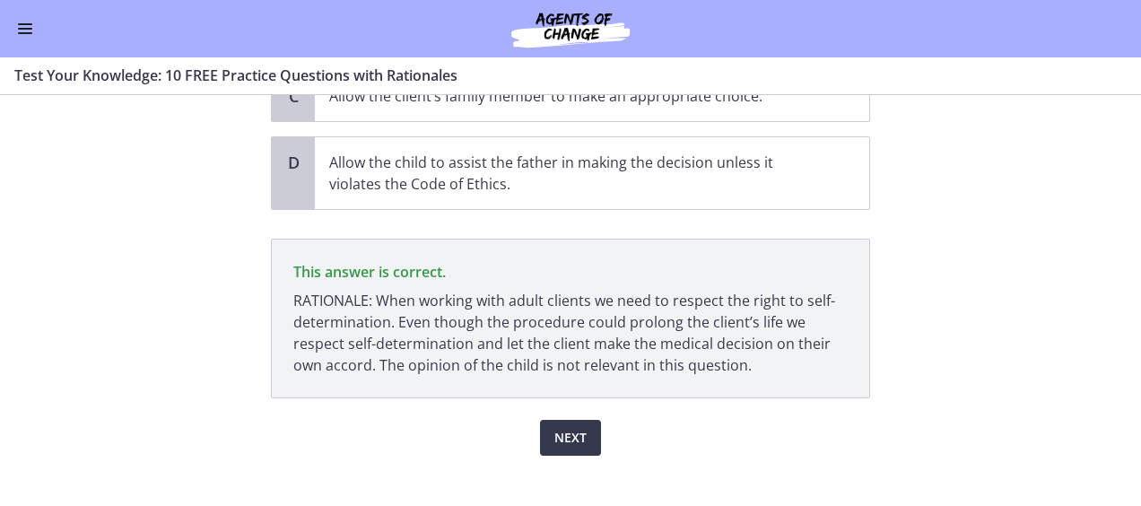
scroll to position [425, 0]
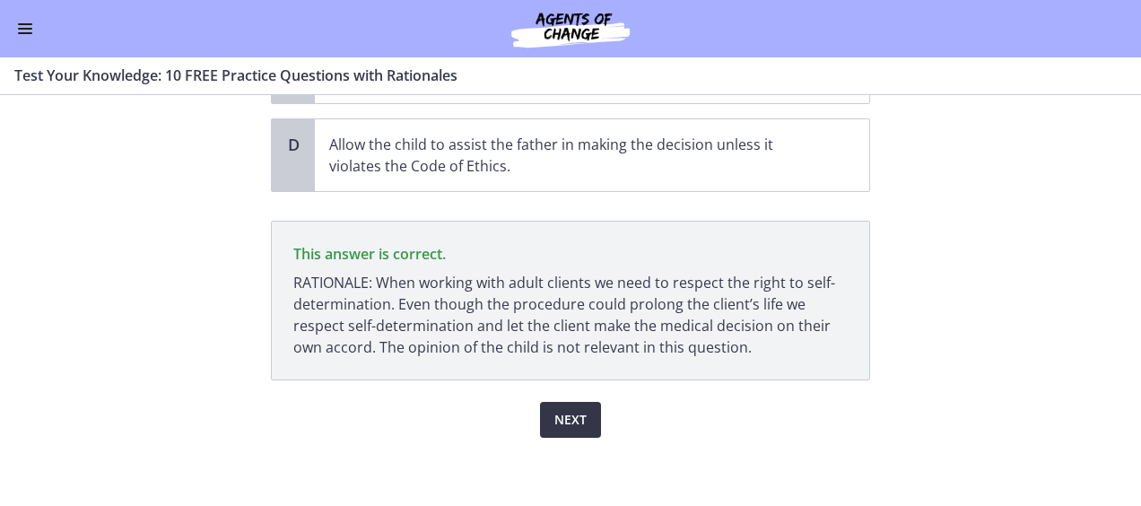
click at [554, 414] on span "Next" at bounding box center [570, 420] width 32 height 22
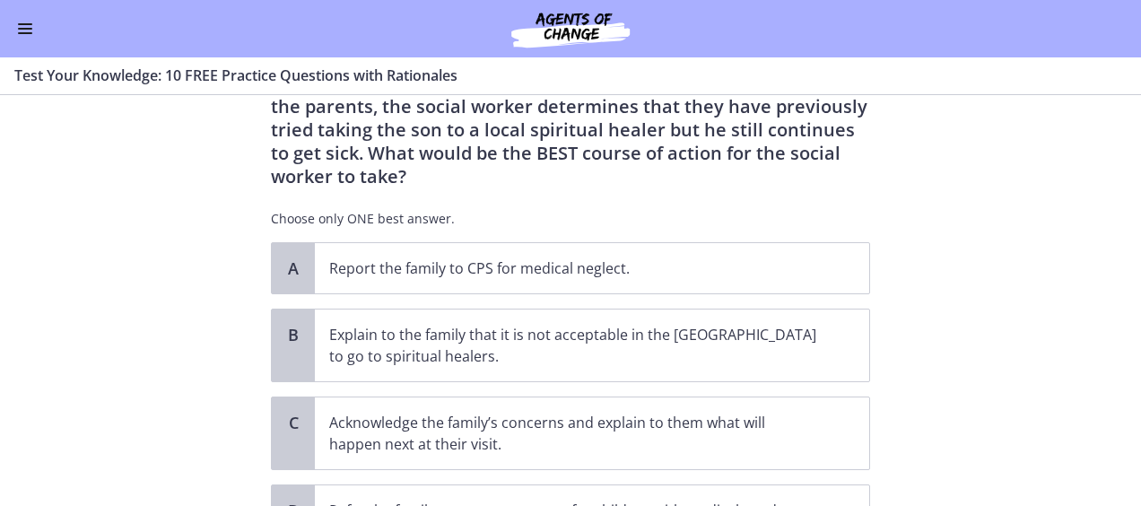
scroll to position [179, 0]
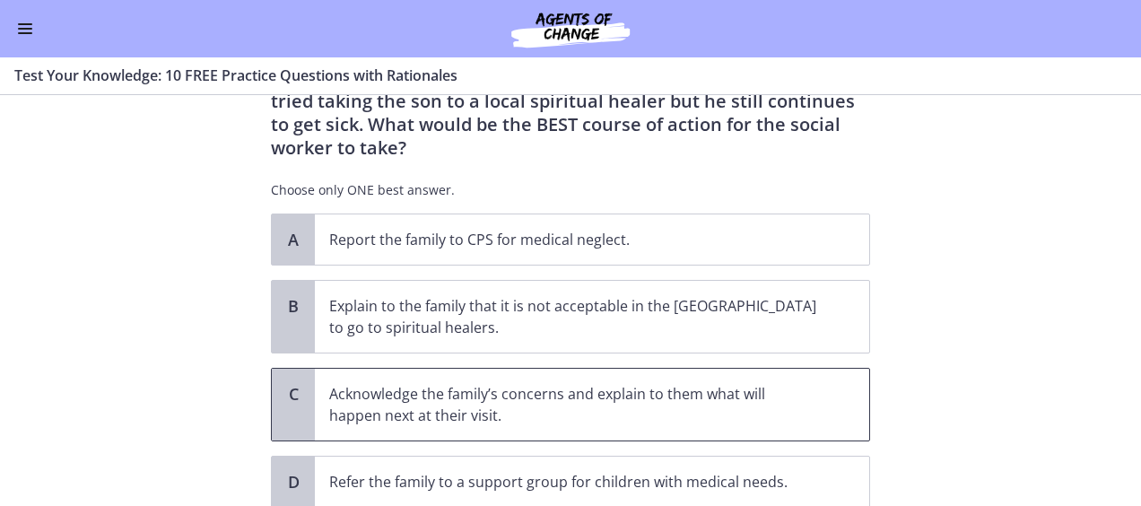
drag, startPoint x: 645, startPoint y: 374, endPoint x: 903, endPoint y: 410, distance: 260.7
click at [647, 383] on p "Acknowledge the family’s concerns and explain to them what will happen next at …" at bounding box center [574, 404] width 490 height 43
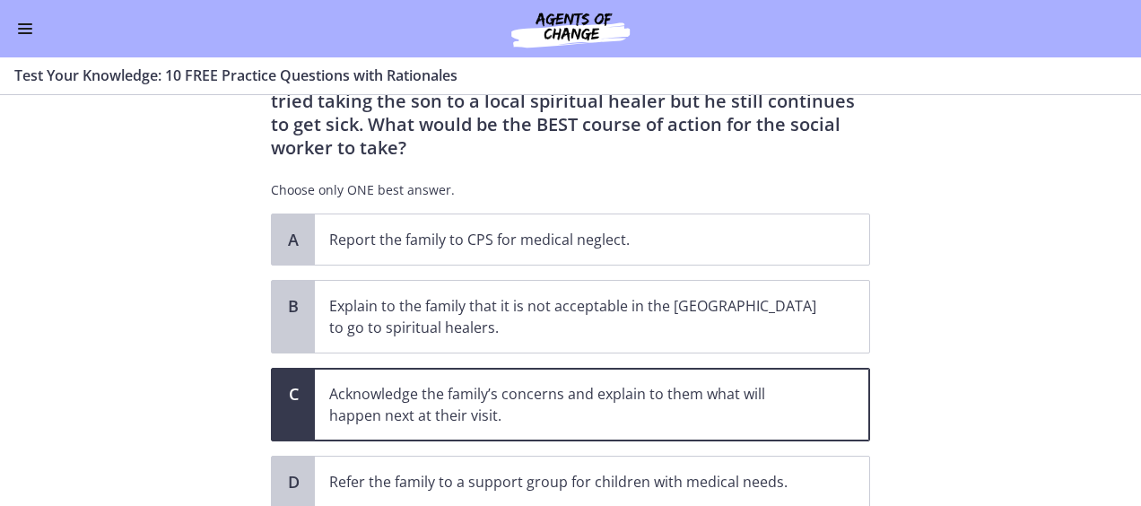
scroll to position [269, 0]
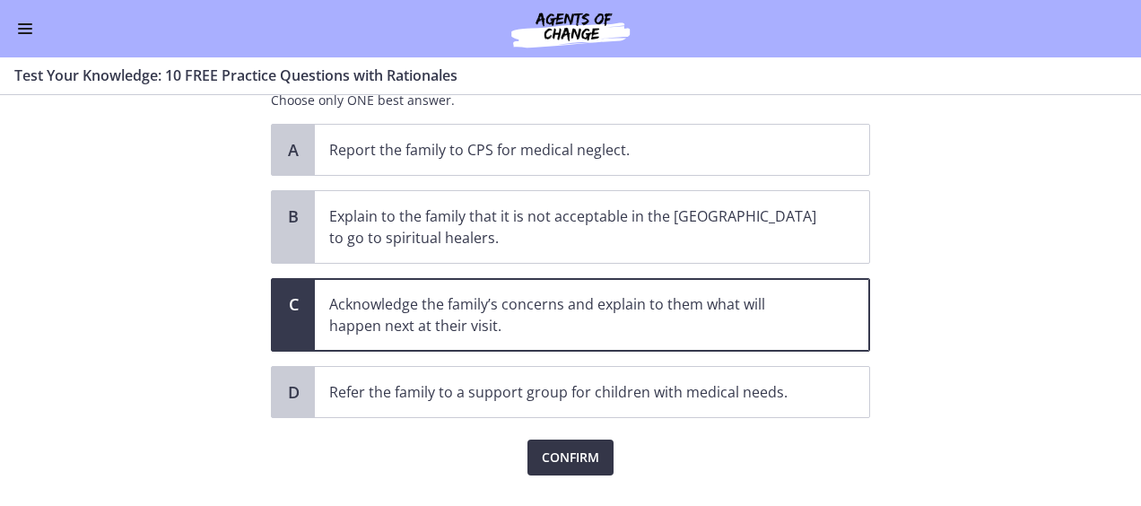
click at [578, 447] on span "Confirm" at bounding box center [570, 458] width 57 height 22
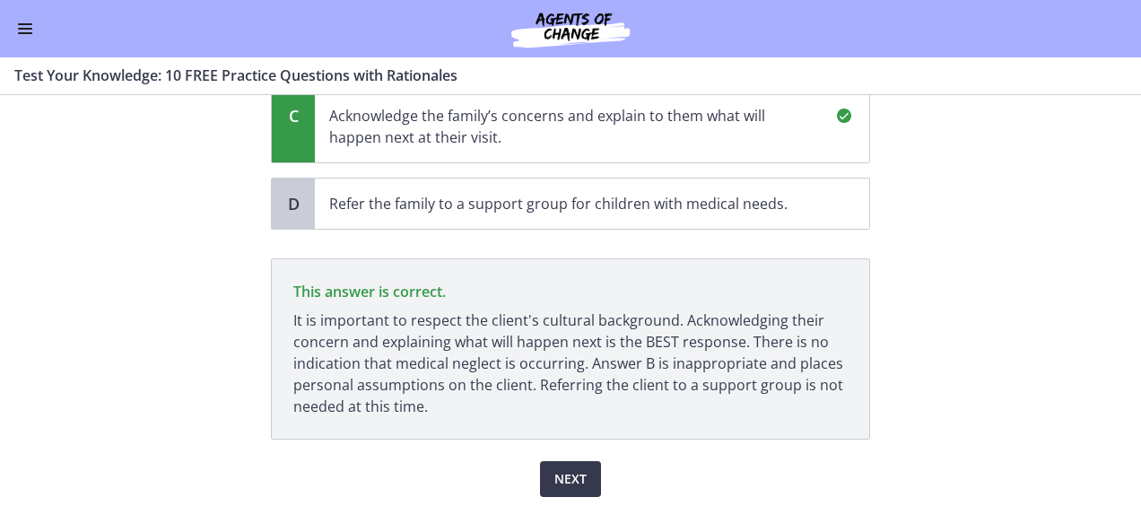
scroll to position [493, 0]
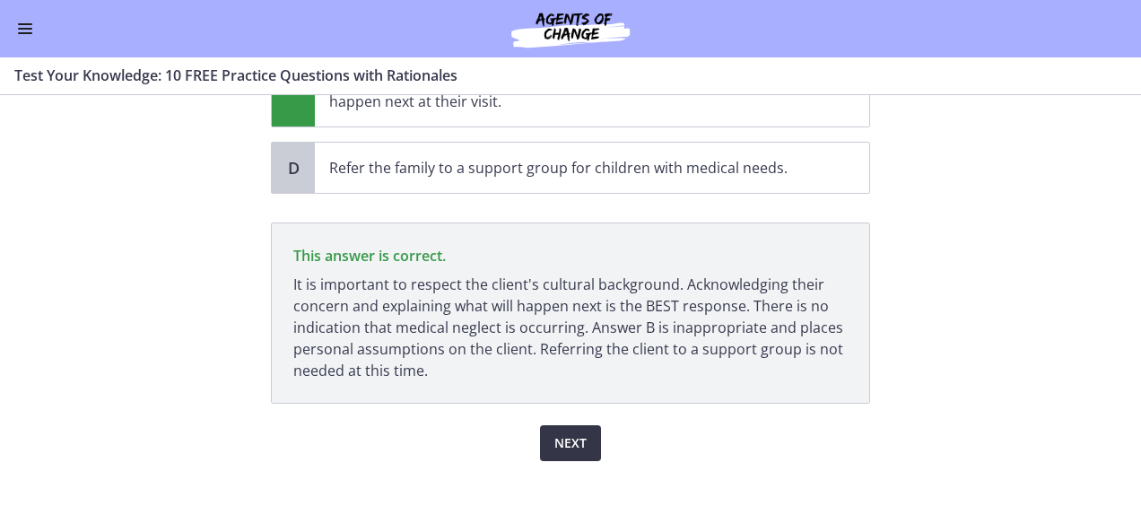
click at [554, 432] on span "Next" at bounding box center [570, 443] width 32 height 22
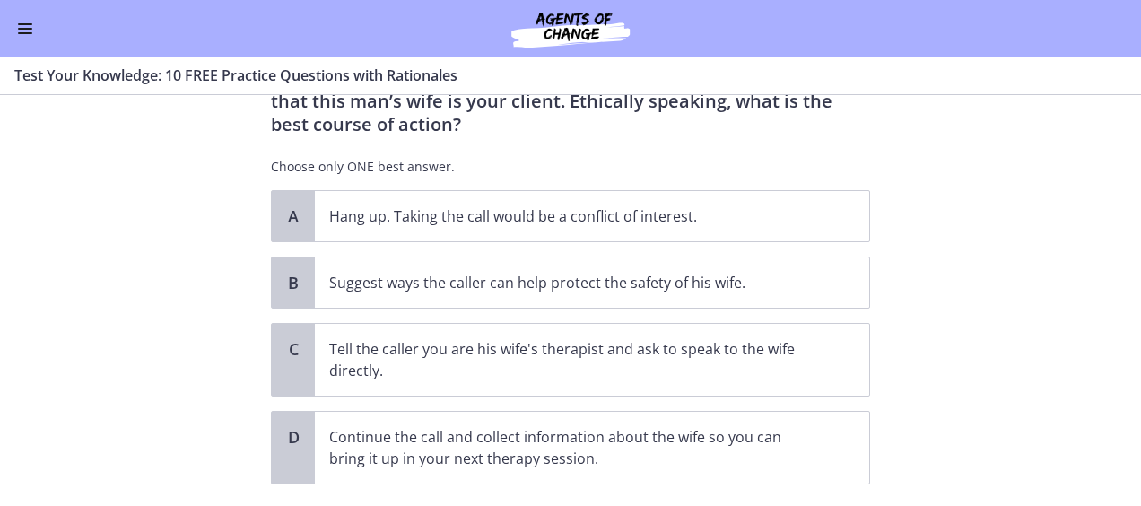
scroll to position [179, 0]
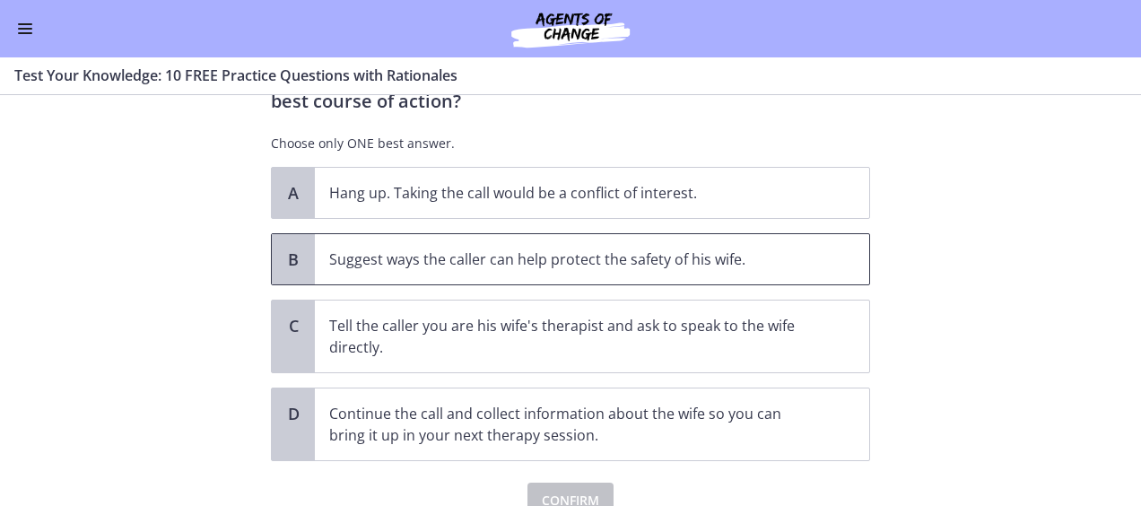
click at [506, 261] on p "Suggest ways the caller can help protect the safety of his wife." at bounding box center [574, 259] width 490 height 22
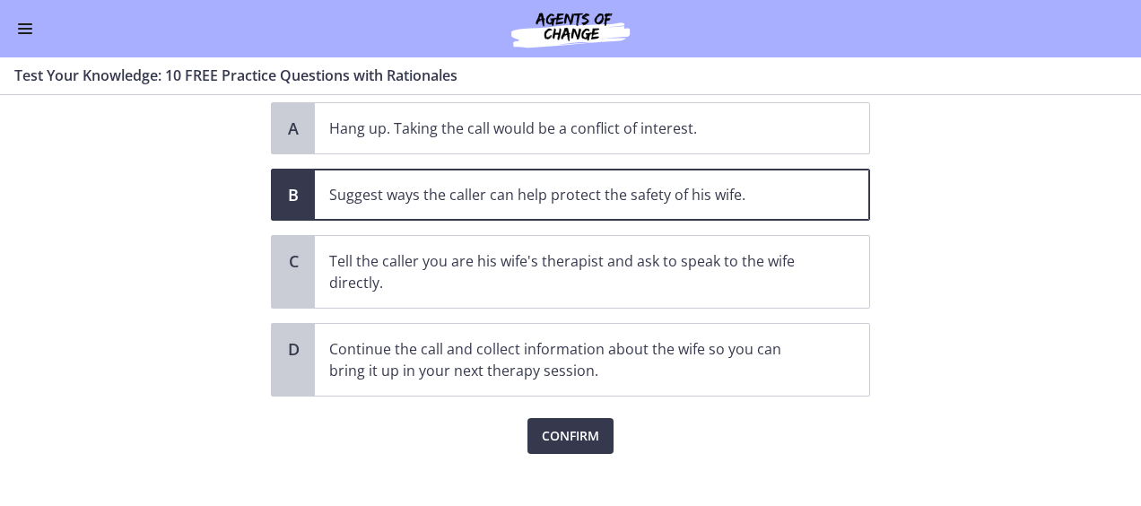
scroll to position [261, 0]
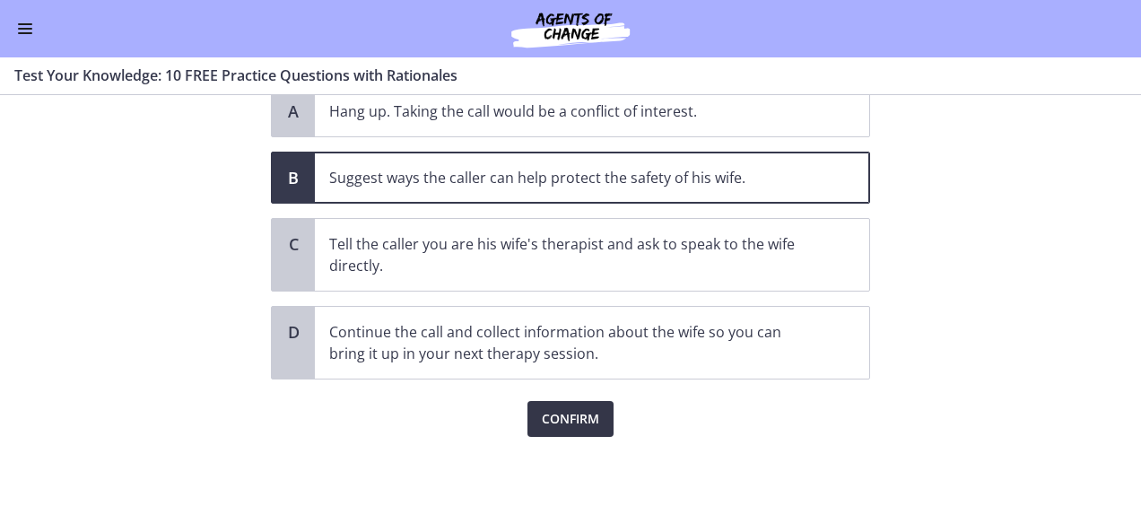
click at [587, 416] on span "Confirm" at bounding box center [570, 419] width 57 height 22
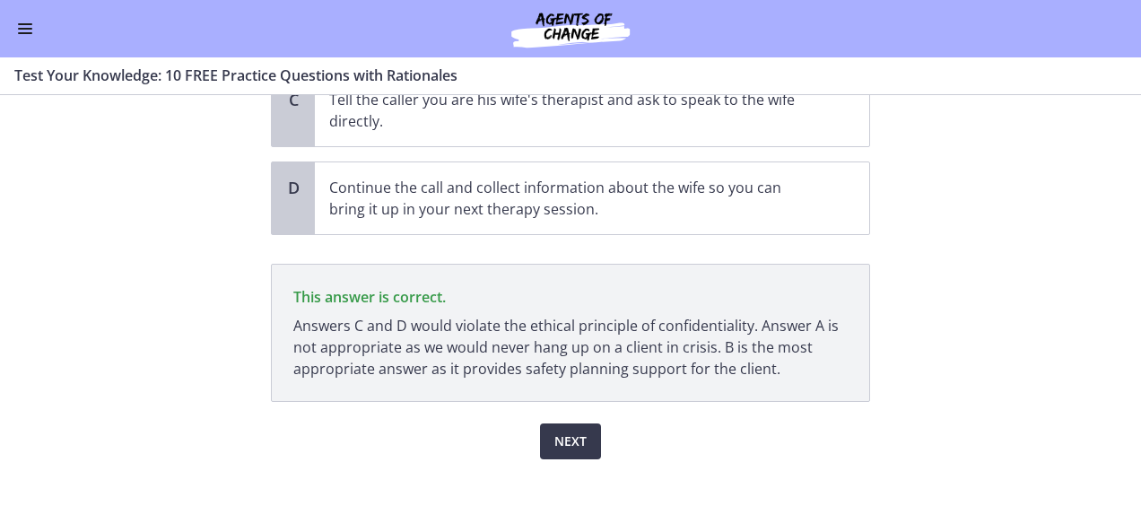
scroll to position [427, 0]
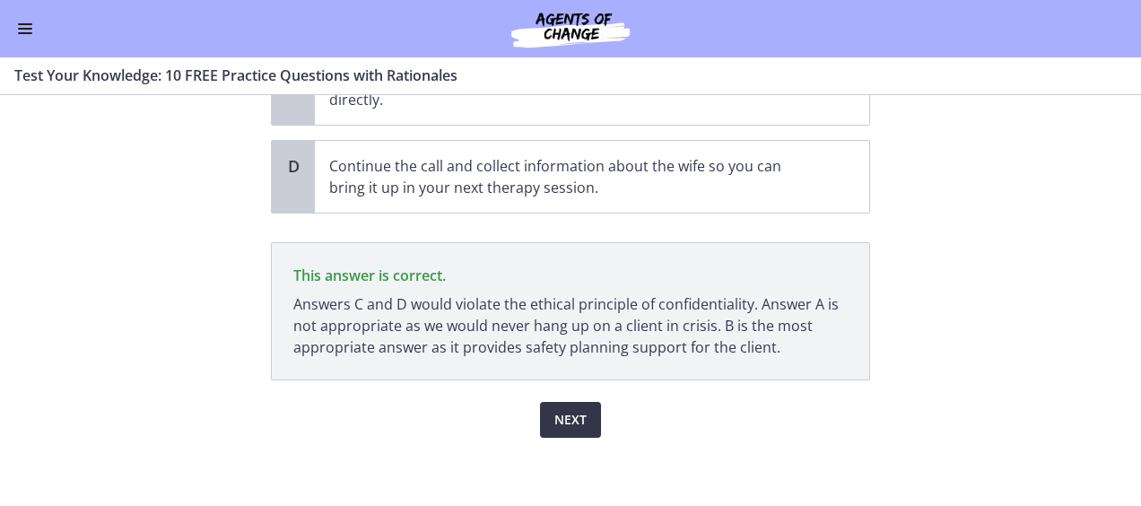
drag, startPoint x: 551, startPoint y: 418, endPoint x: 809, endPoint y: 423, distance: 257.4
click at [554, 418] on span "Next" at bounding box center [570, 420] width 32 height 22
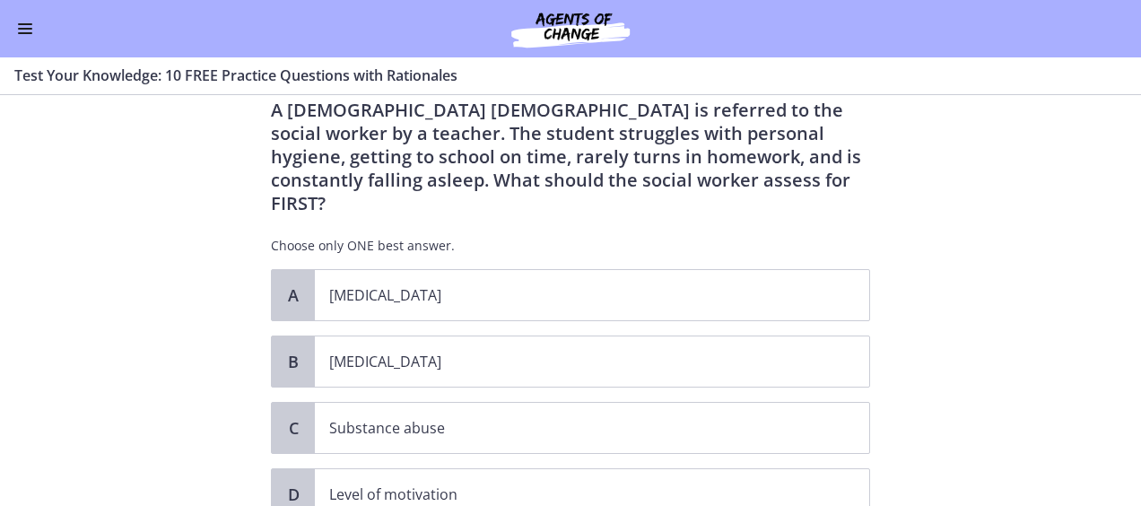
scroll to position [90, 0]
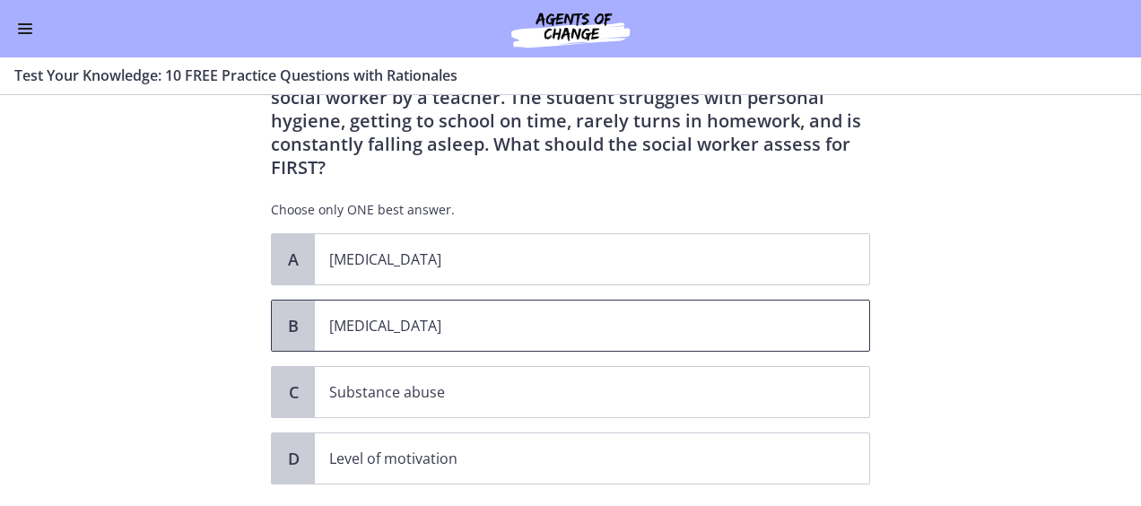
click at [369, 315] on p "Child neglect" at bounding box center [574, 326] width 490 height 22
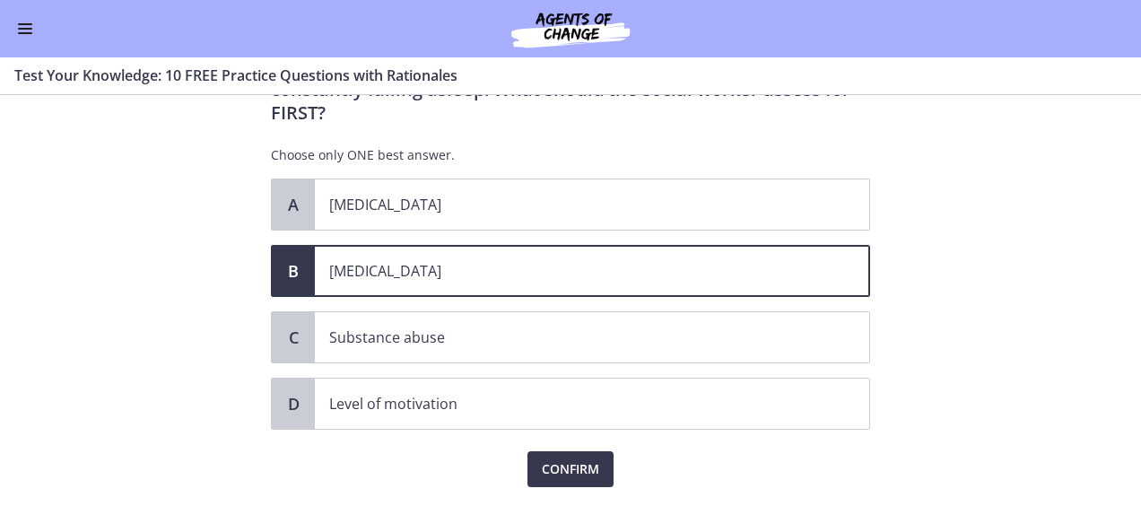
scroll to position [171, 0]
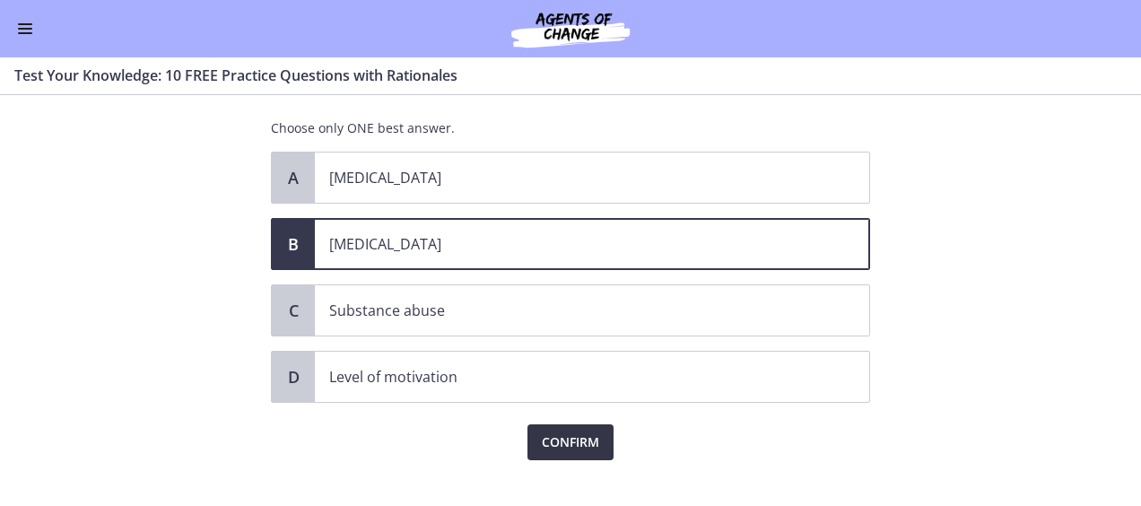
click at [583, 431] on span "Confirm" at bounding box center [570, 442] width 57 height 22
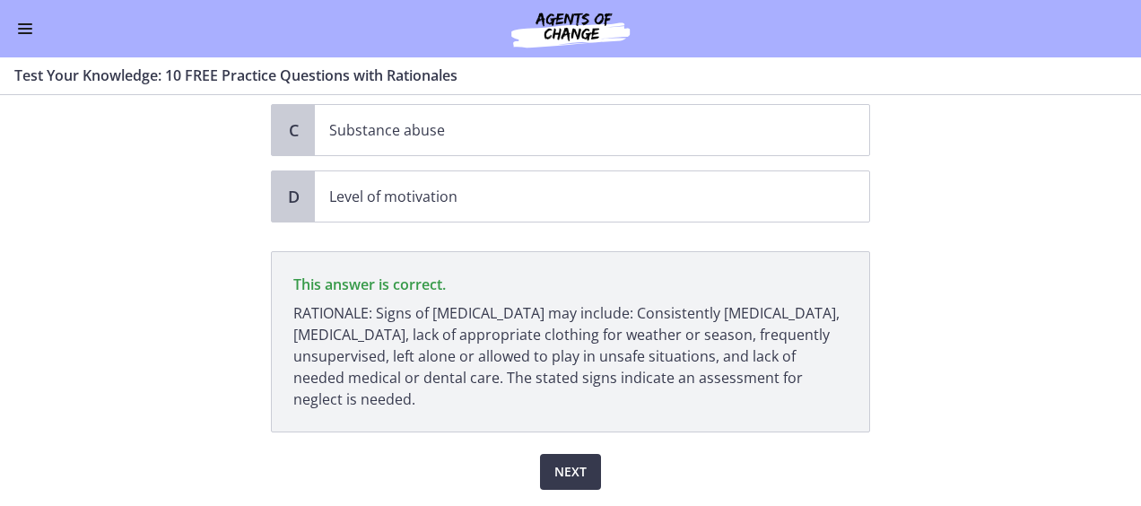
scroll to position [380, 0]
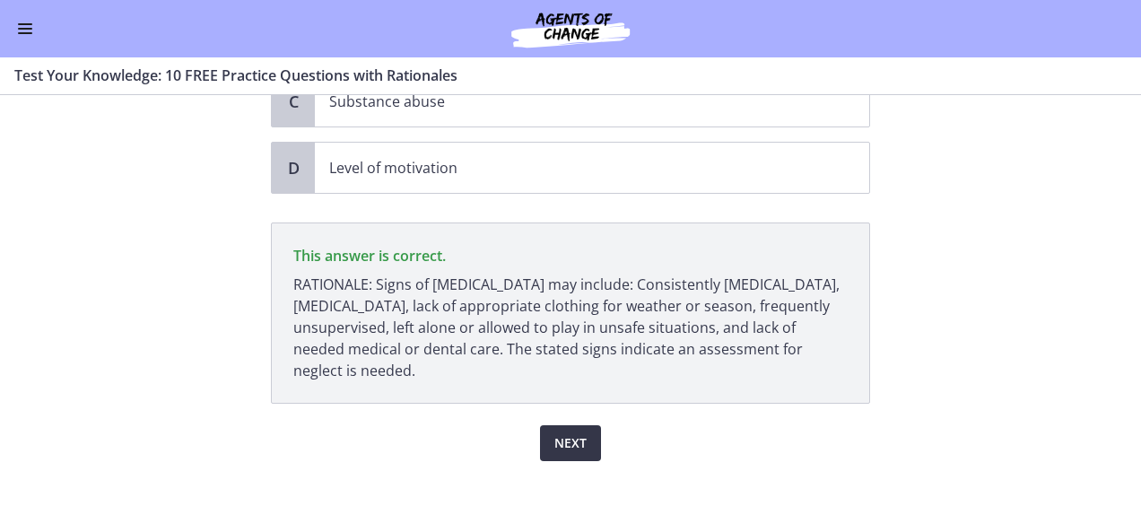
click at [566, 432] on span "Next" at bounding box center [570, 443] width 32 height 22
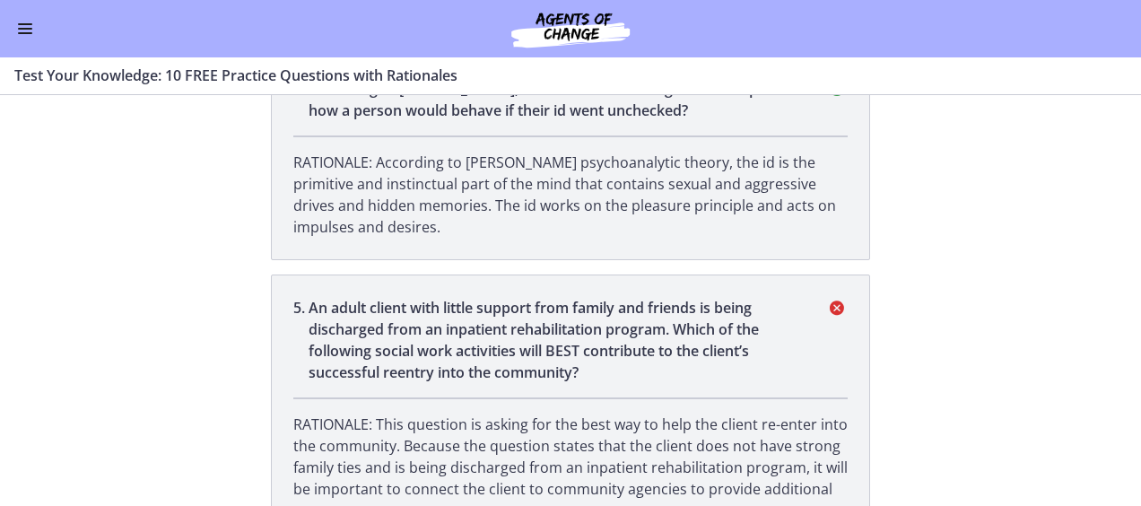
scroll to position [0, 0]
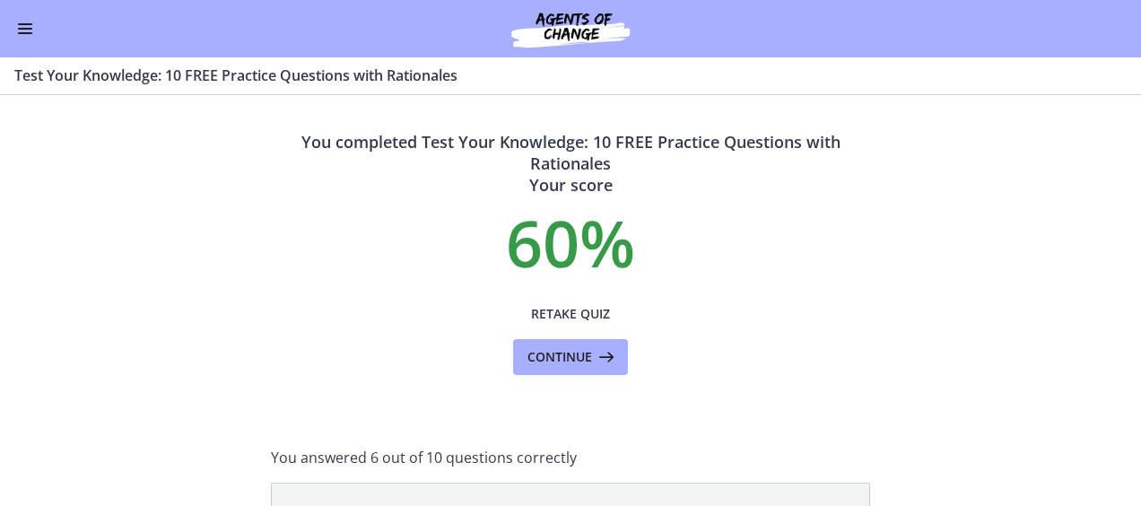
click at [557, 17] on img at bounding box center [570, 28] width 215 height 43
click at [27, 32] on span "Enable menu" at bounding box center [25, 33] width 14 height 2
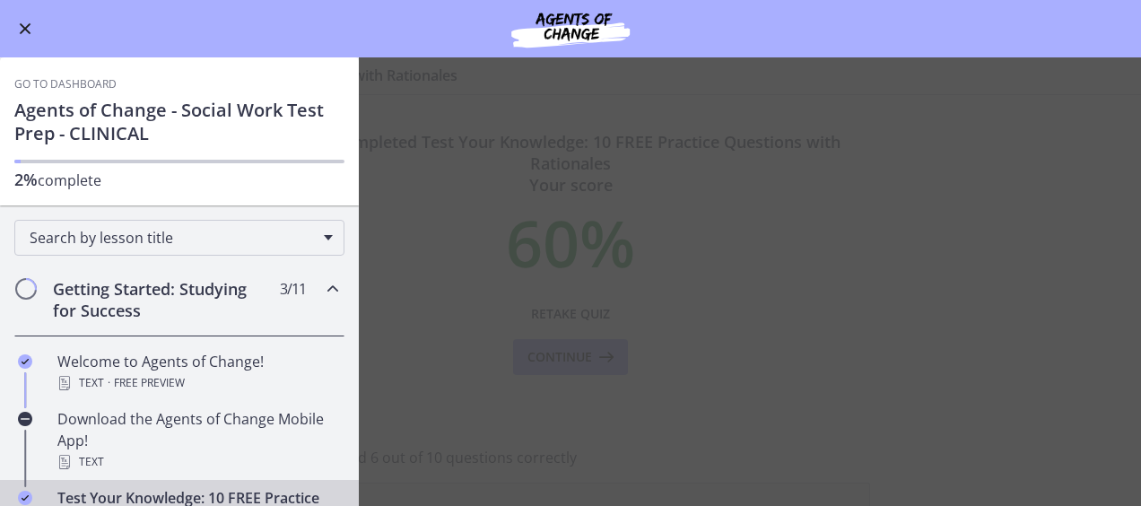
click at [36, 84] on link "Go to Dashboard" at bounding box center [65, 84] width 102 height 14
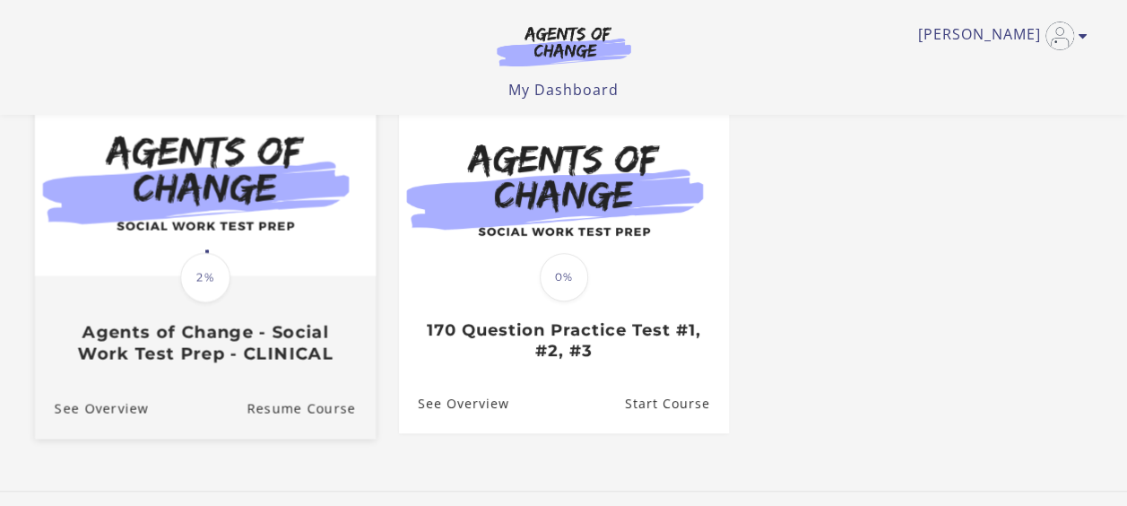
scroll to position [179, 0]
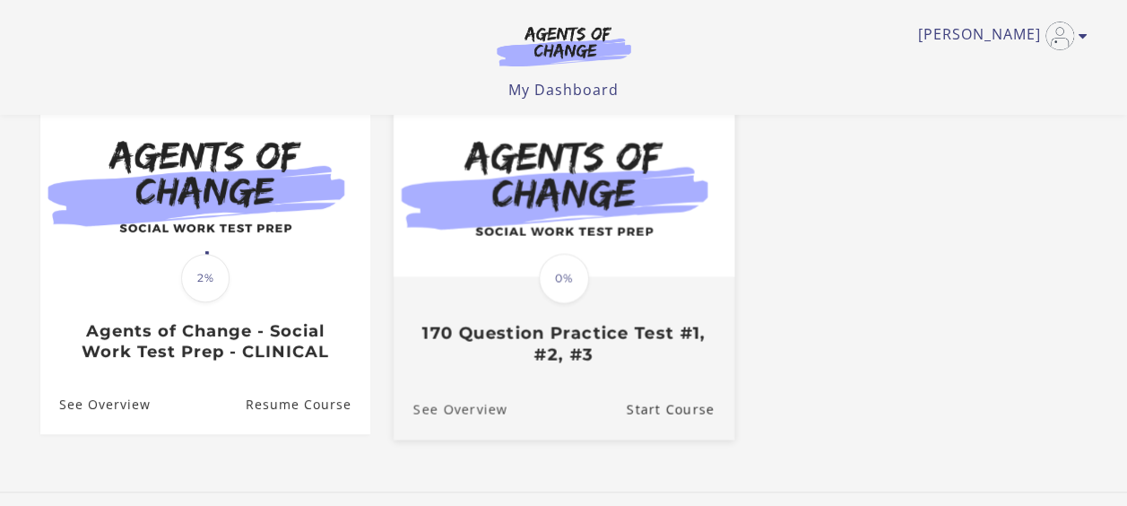
click at [463, 412] on link "See Overview" at bounding box center [450, 409] width 114 height 60
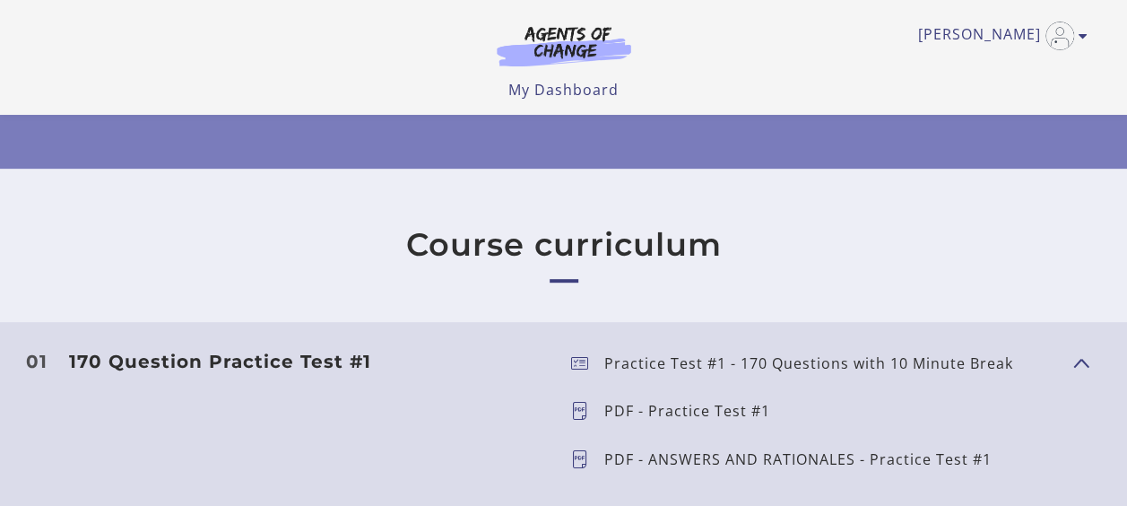
scroll to position [359, 0]
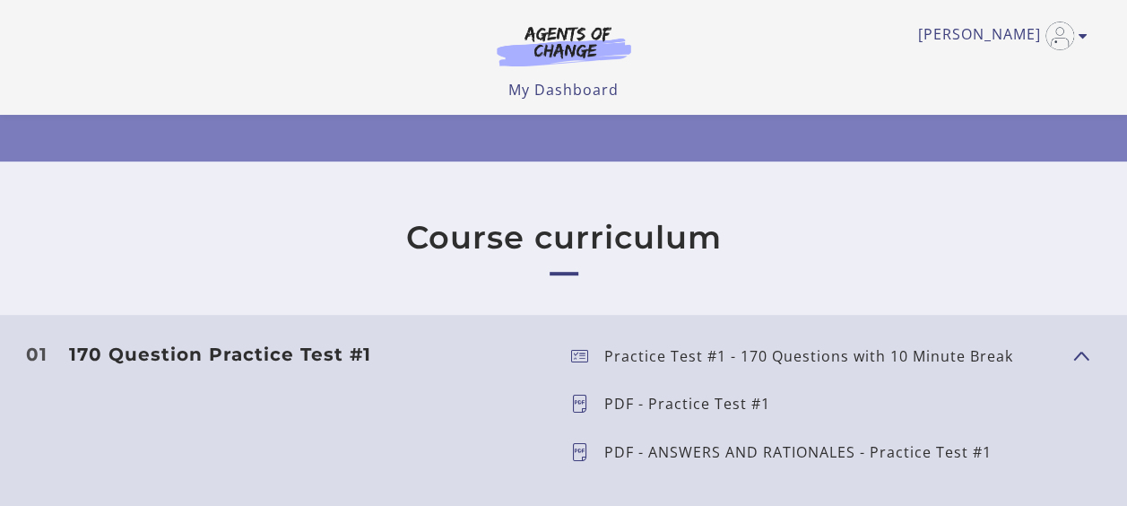
click at [751, 450] on p "PDF - ANSWERS AND RATIONALES - Practice Test #1" at bounding box center [805, 452] width 402 height 14
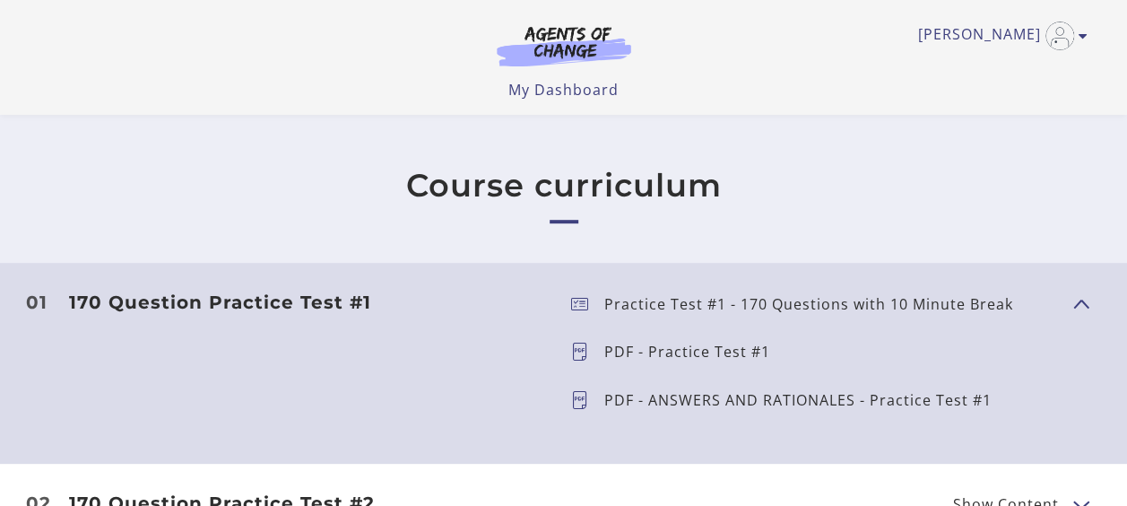
scroll to position [448, 0]
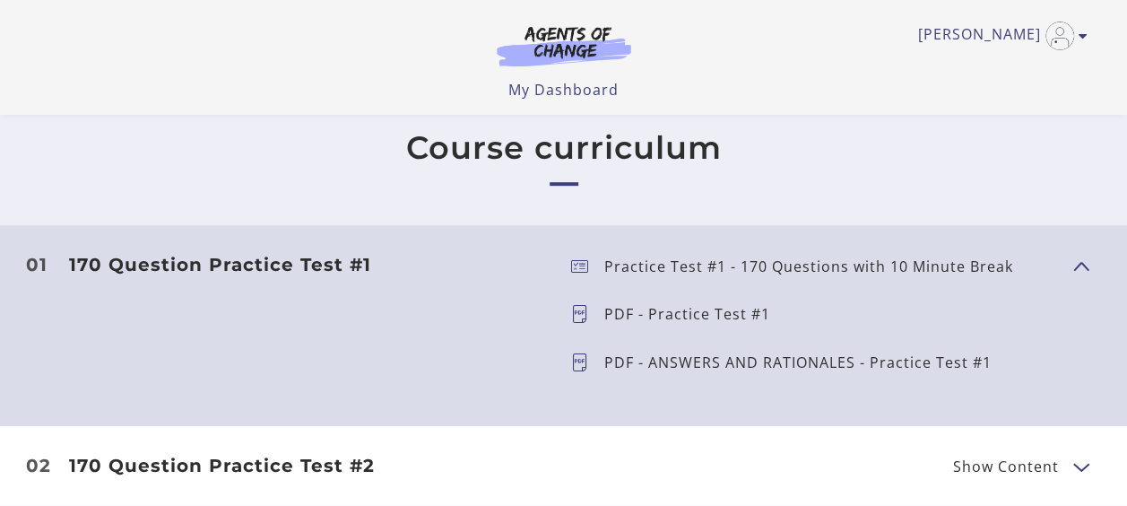
click at [579, 359] on icon at bounding box center [587, 362] width 33 height 18
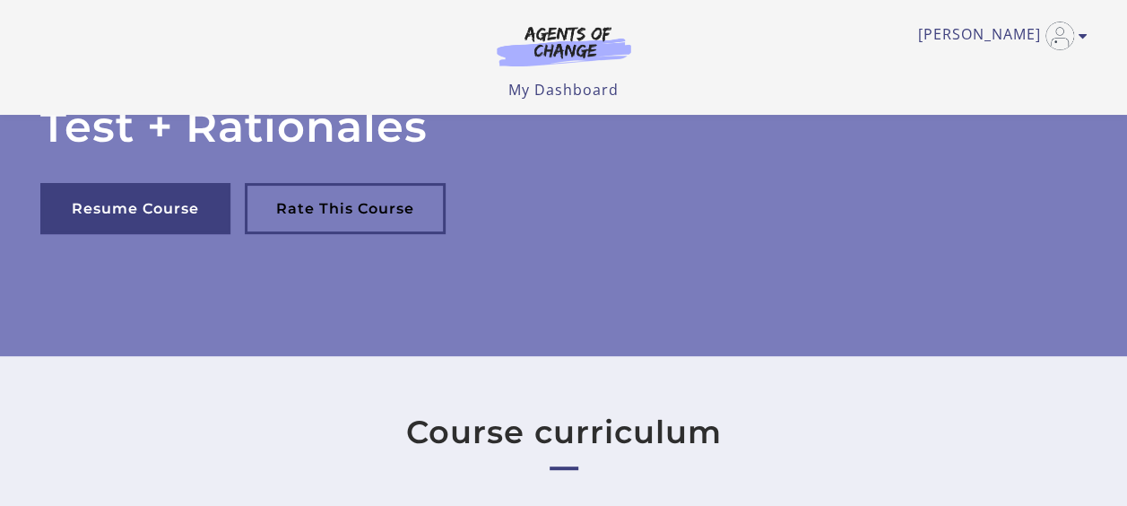
scroll to position [179, 0]
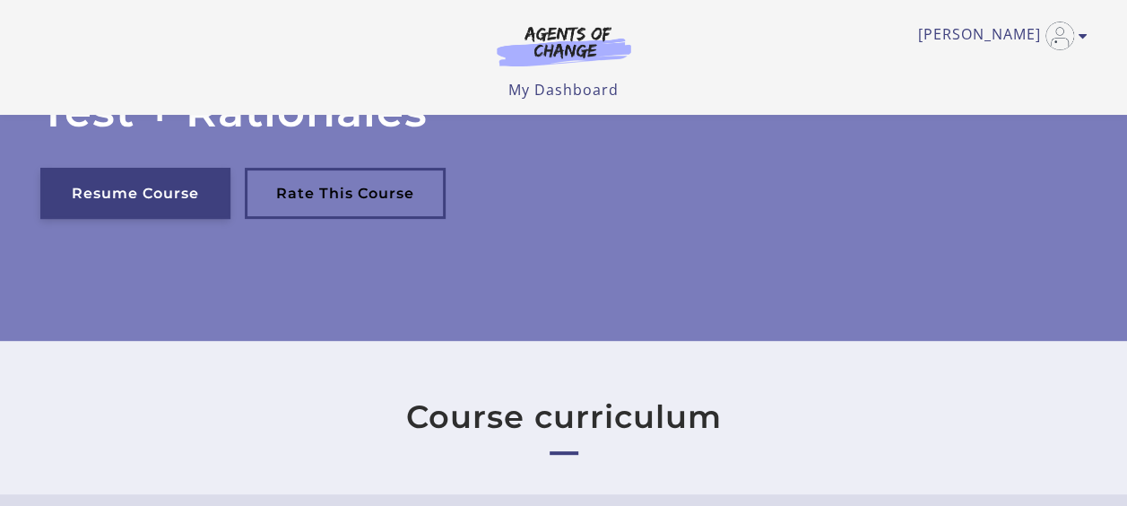
click at [109, 197] on link "Resume Course" at bounding box center [135, 193] width 190 height 51
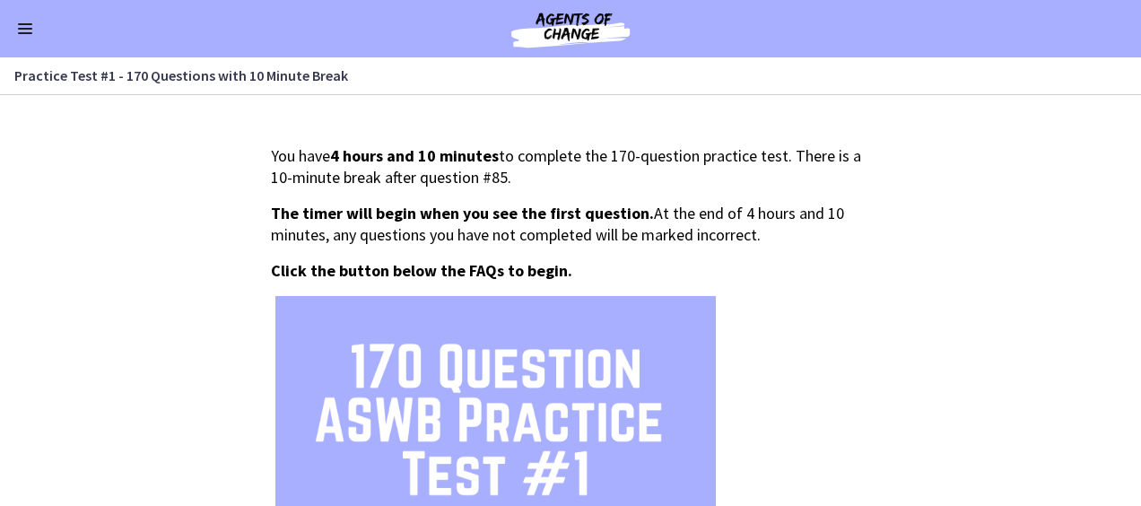
click at [28, 27] on button "Enable menu" at bounding box center [25, 29] width 22 height 22
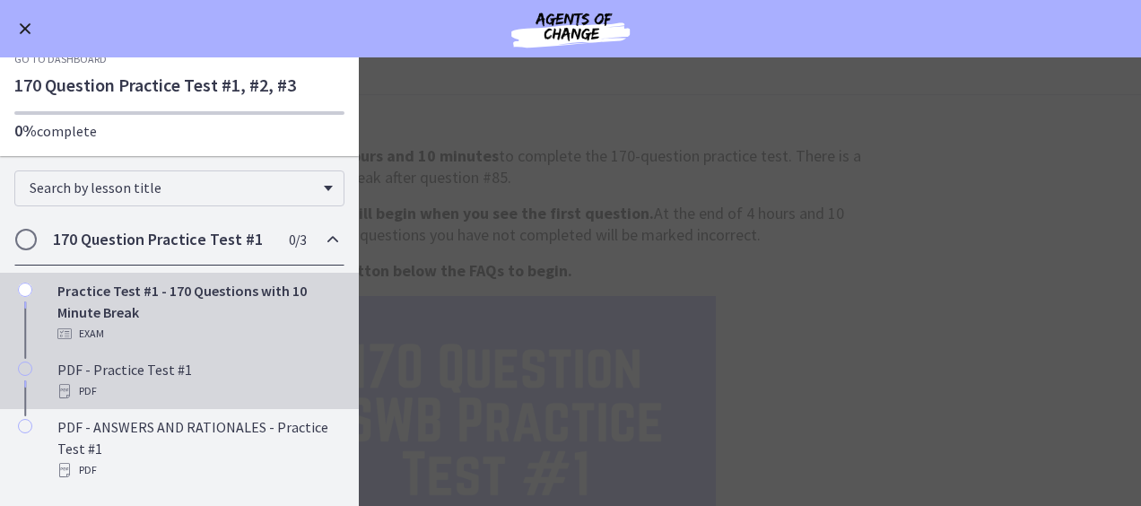
scroll to position [90, 0]
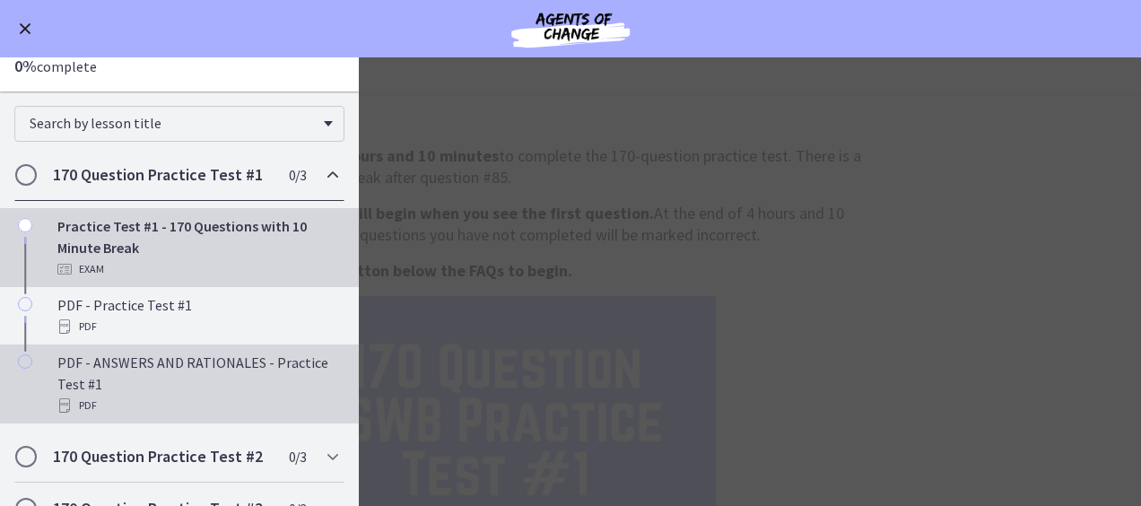
click at [99, 376] on div "PDF - ANSWERS AND RATIONALES - Practice Test #1 PDF" at bounding box center [197, 383] width 280 height 65
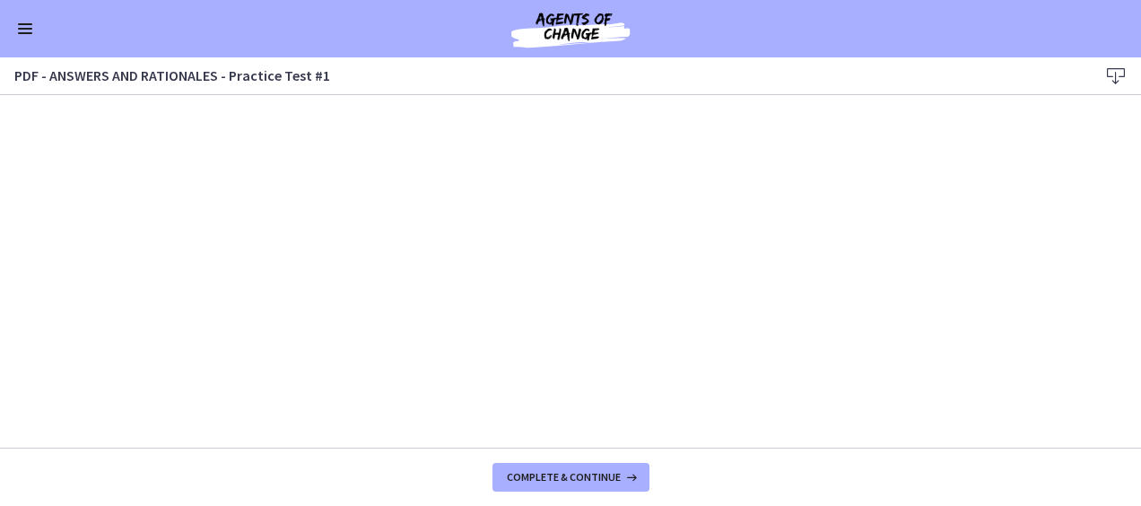
click at [1114, 74] on icon at bounding box center [1116, 76] width 22 height 22
